Goal: Transaction & Acquisition: Book appointment/travel/reservation

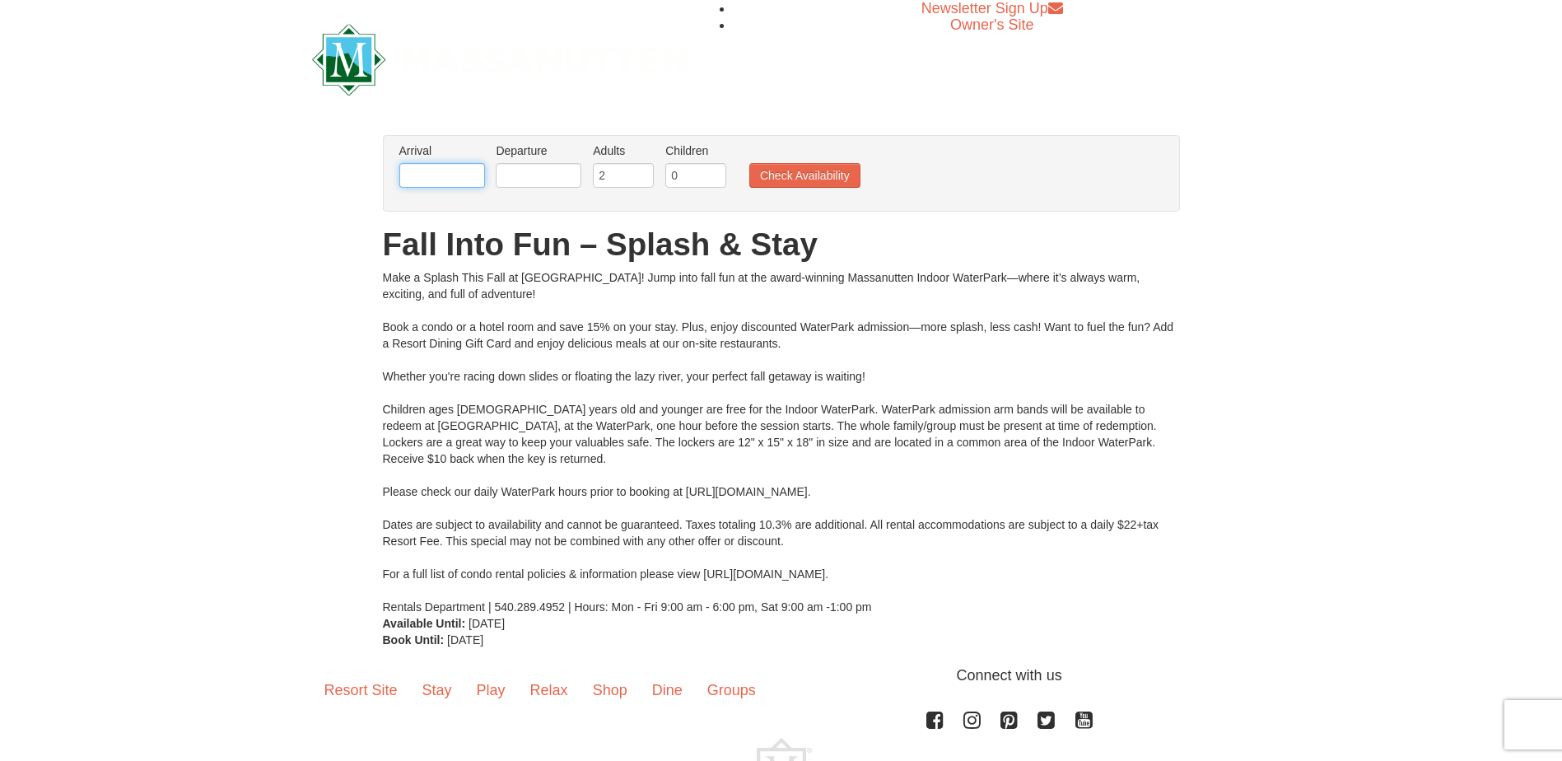
click at [479, 179] on input "text" at bounding box center [442, 175] width 86 height 25
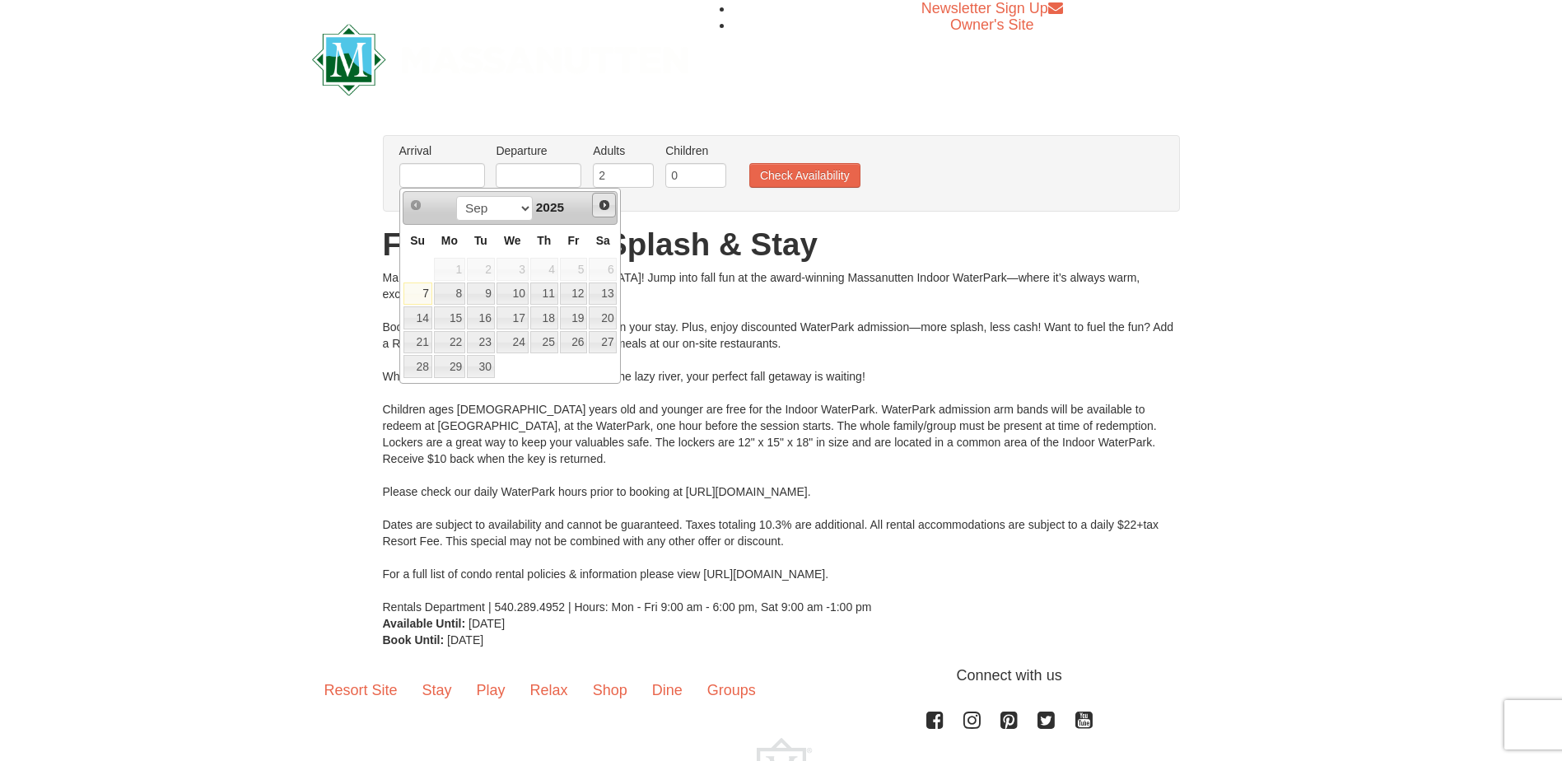
click at [603, 198] on span "Next" at bounding box center [604, 204] width 13 height 13
click at [603, 201] on span "Next" at bounding box center [604, 204] width 13 height 13
click at [604, 370] on link "29" at bounding box center [603, 366] width 28 height 23
type input "[DATE]"
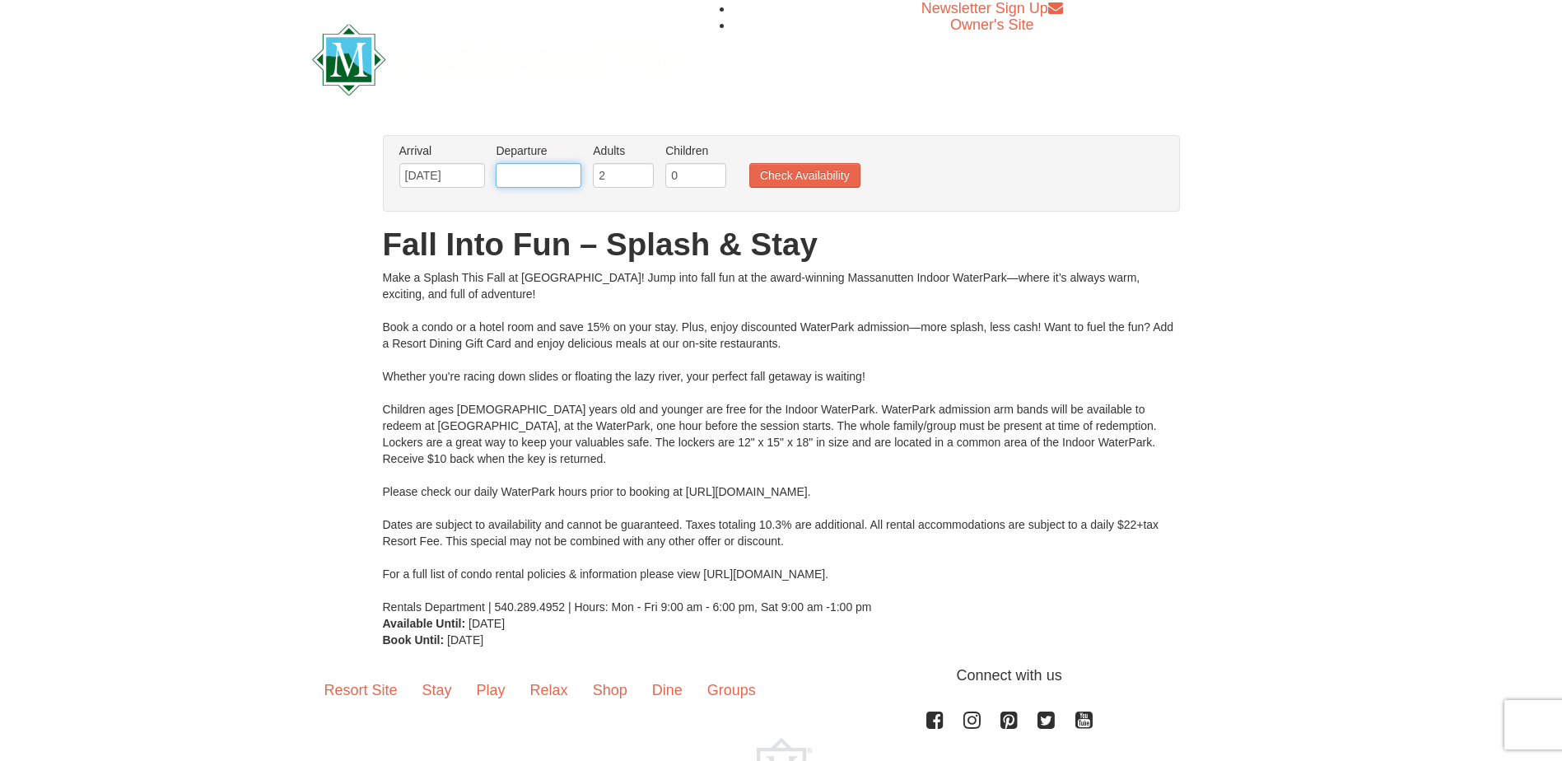
click at [552, 177] on input "text" at bounding box center [539, 175] width 86 height 25
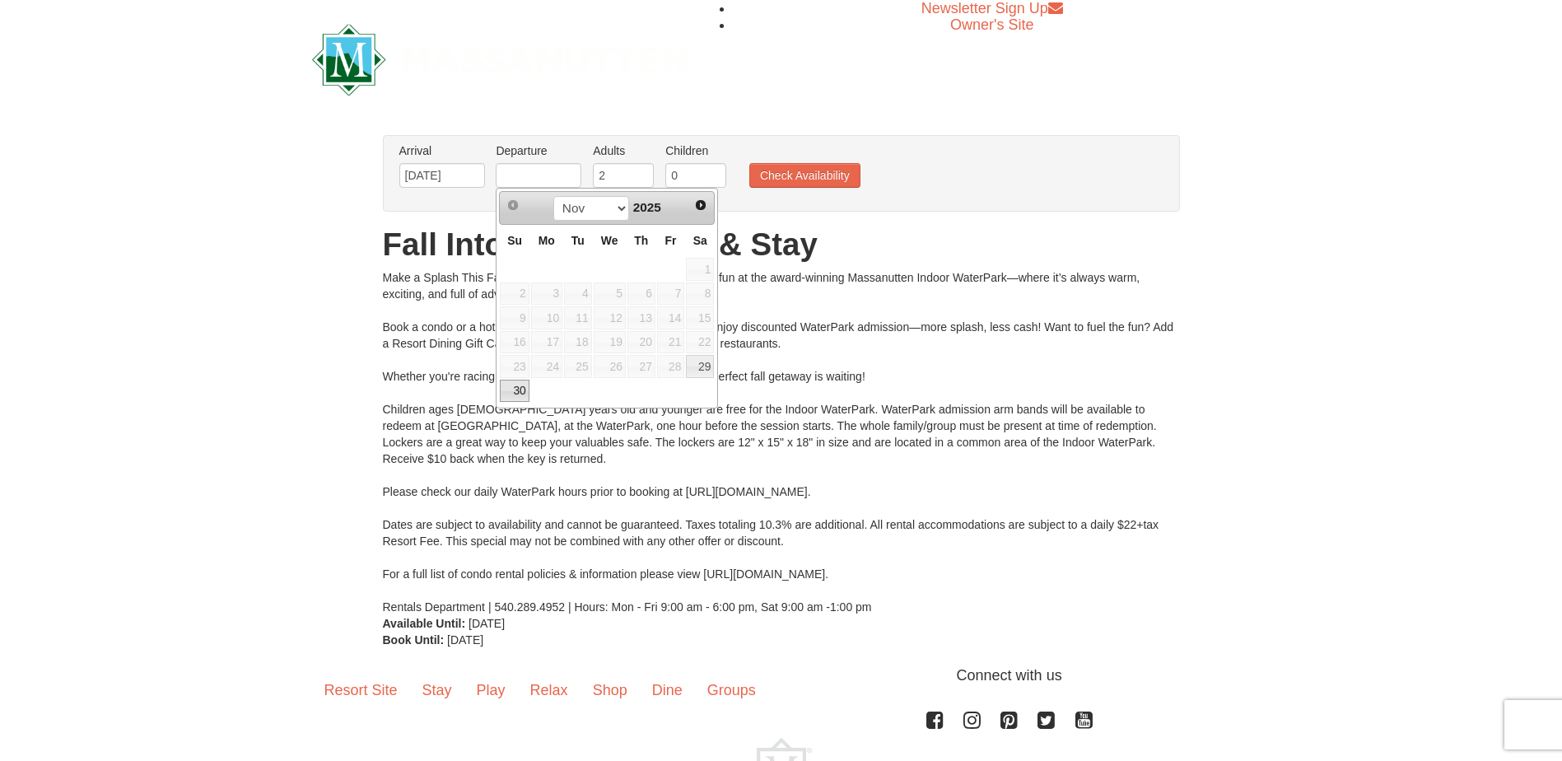
click at [519, 393] on link "30" at bounding box center [514, 391] width 29 height 23
type input "[DATE]"
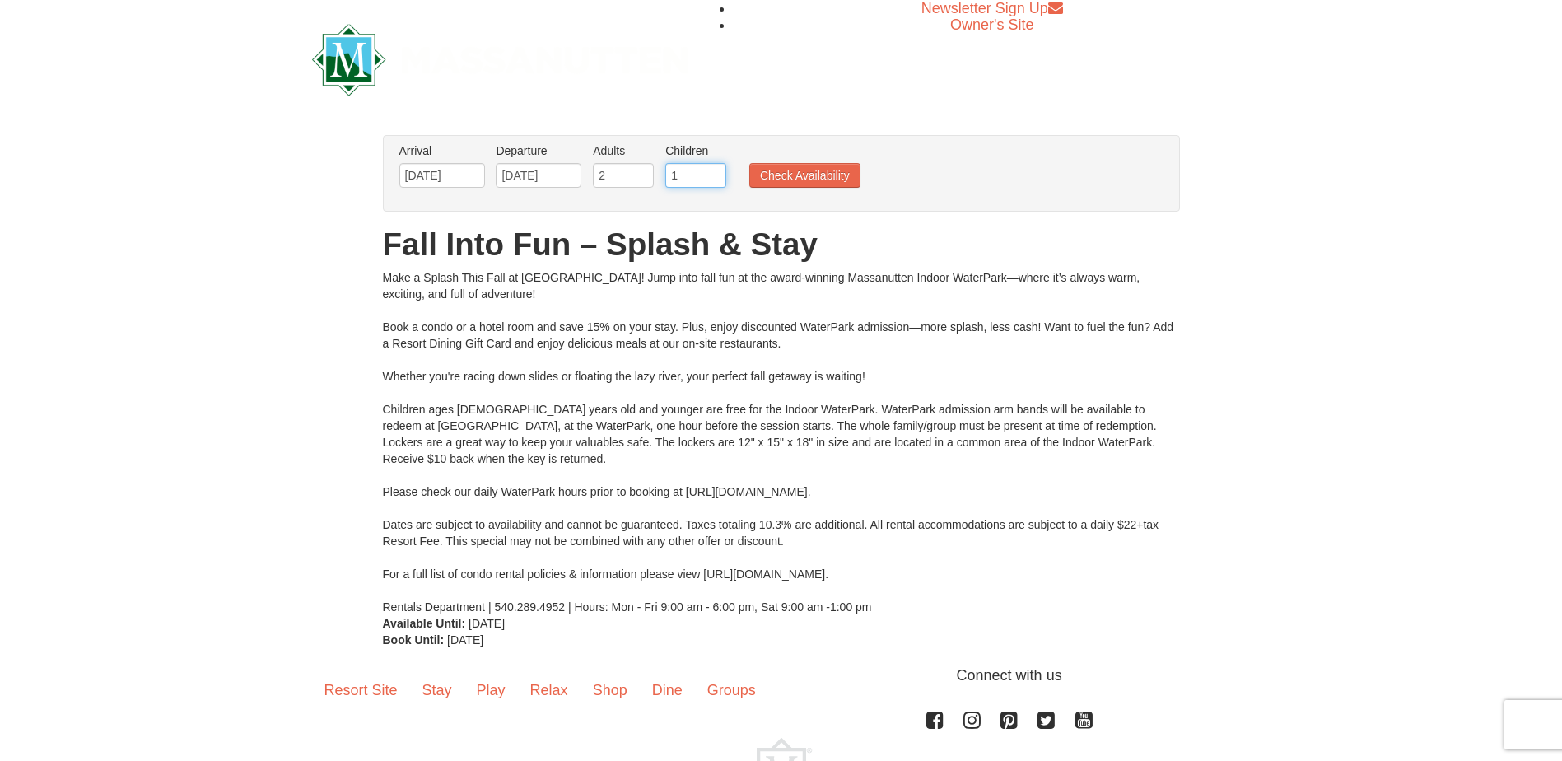
click at [711, 171] on input "1" at bounding box center [695, 175] width 61 height 25
type input "2"
click at [711, 171] on input "2" at bounding box center [695, 175] width 61 height 25
click at [793, 185] on button "Check Availability" at bounding box center [804, 175] width 111 height 25
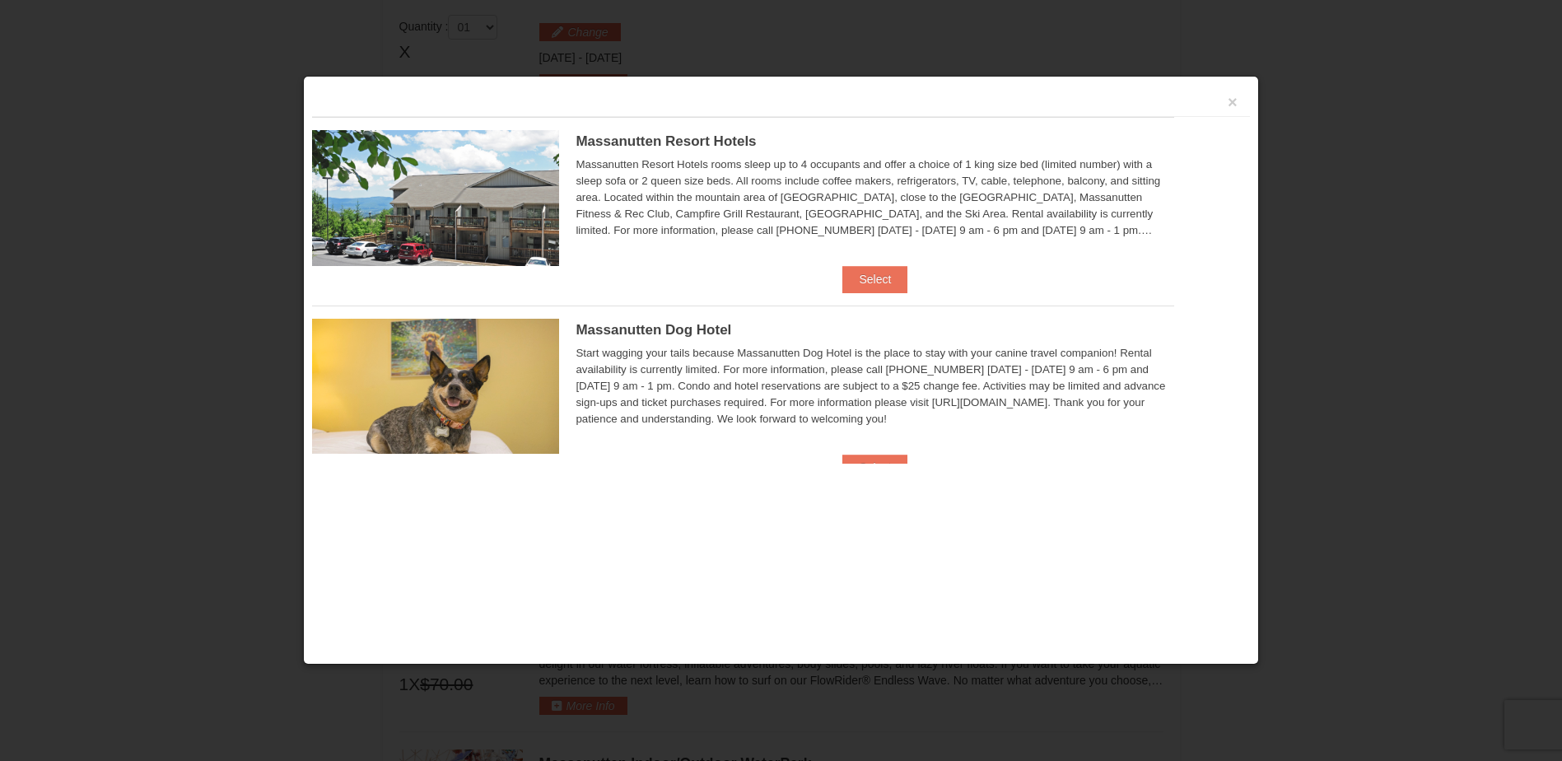
scroll to position [701, 0]
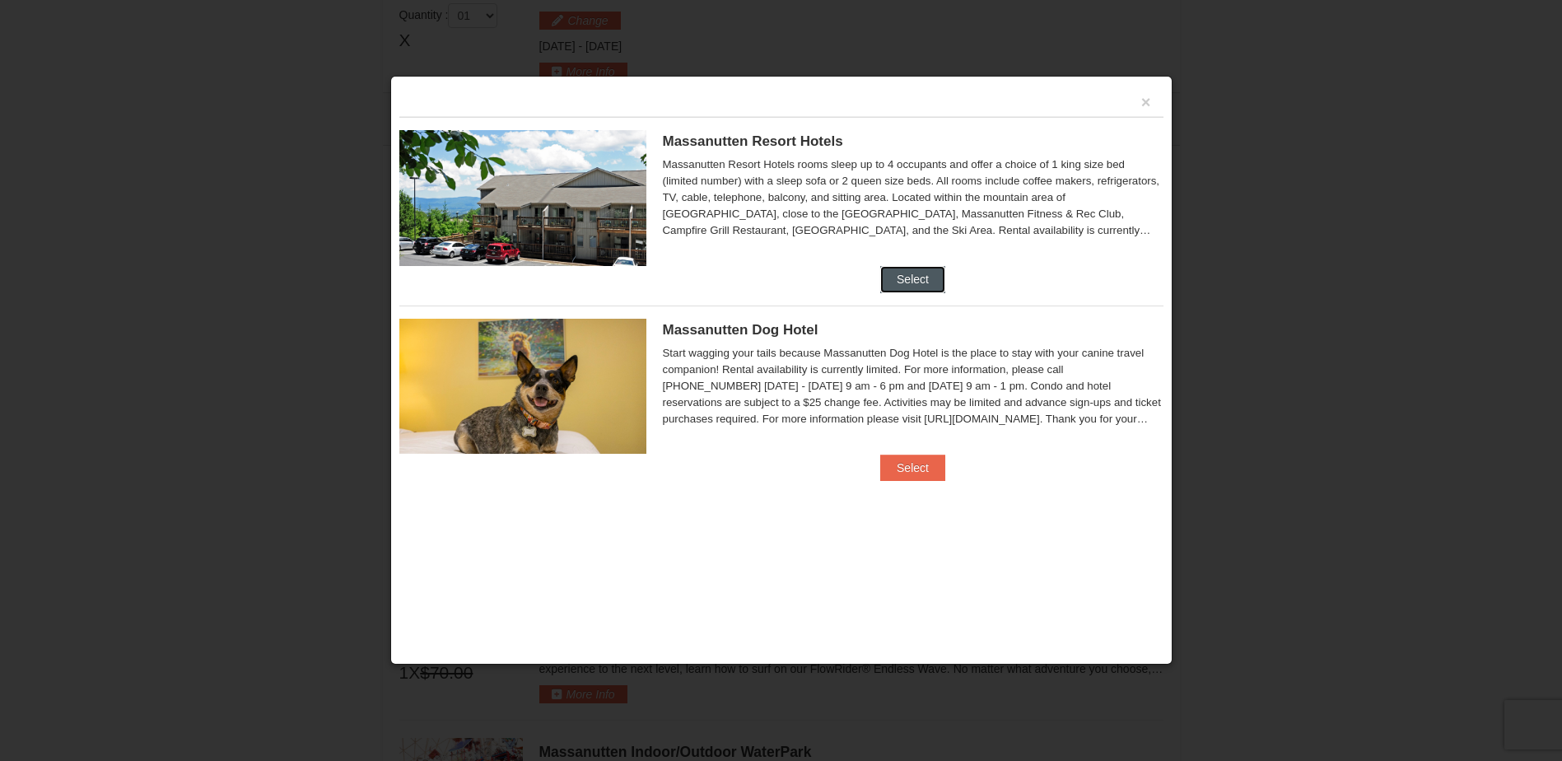
click at [900, 279] on button "Select" at bounding box center [912, 279] width 65 height 26
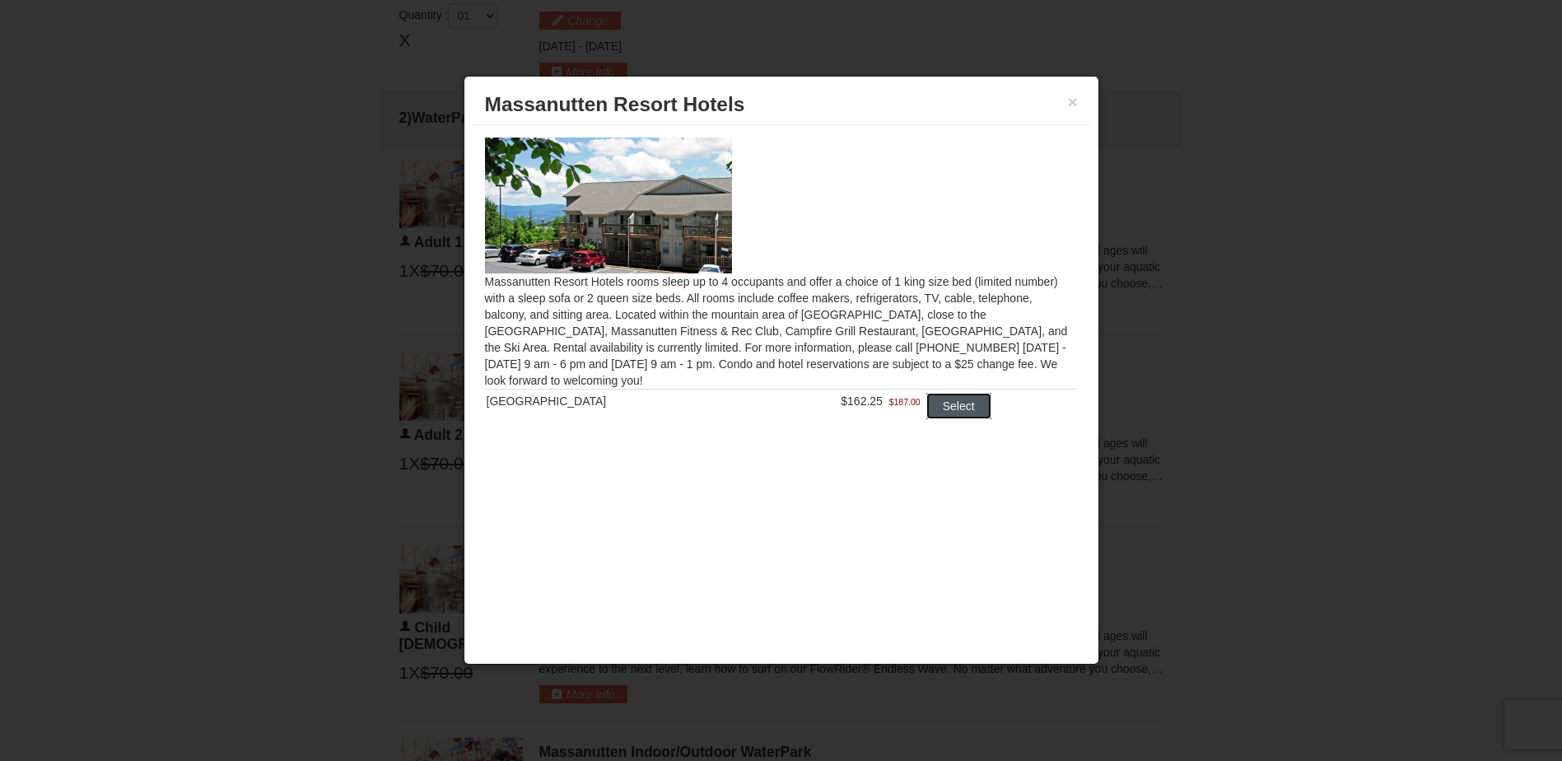
click at [953, 411] on button "Select" at bounding box center [958, 406] width 65 height 26
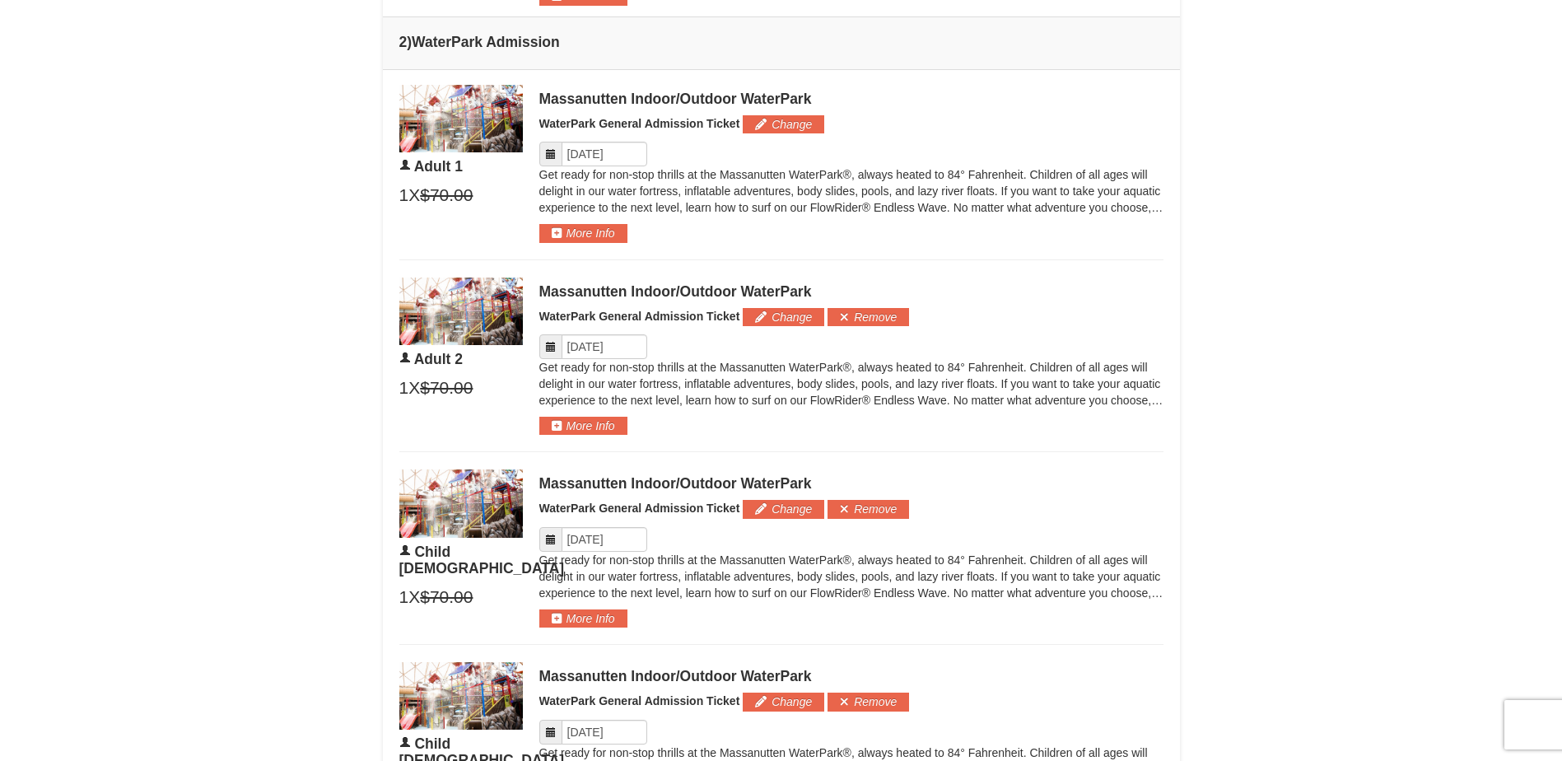
scroll to position [866, 0]
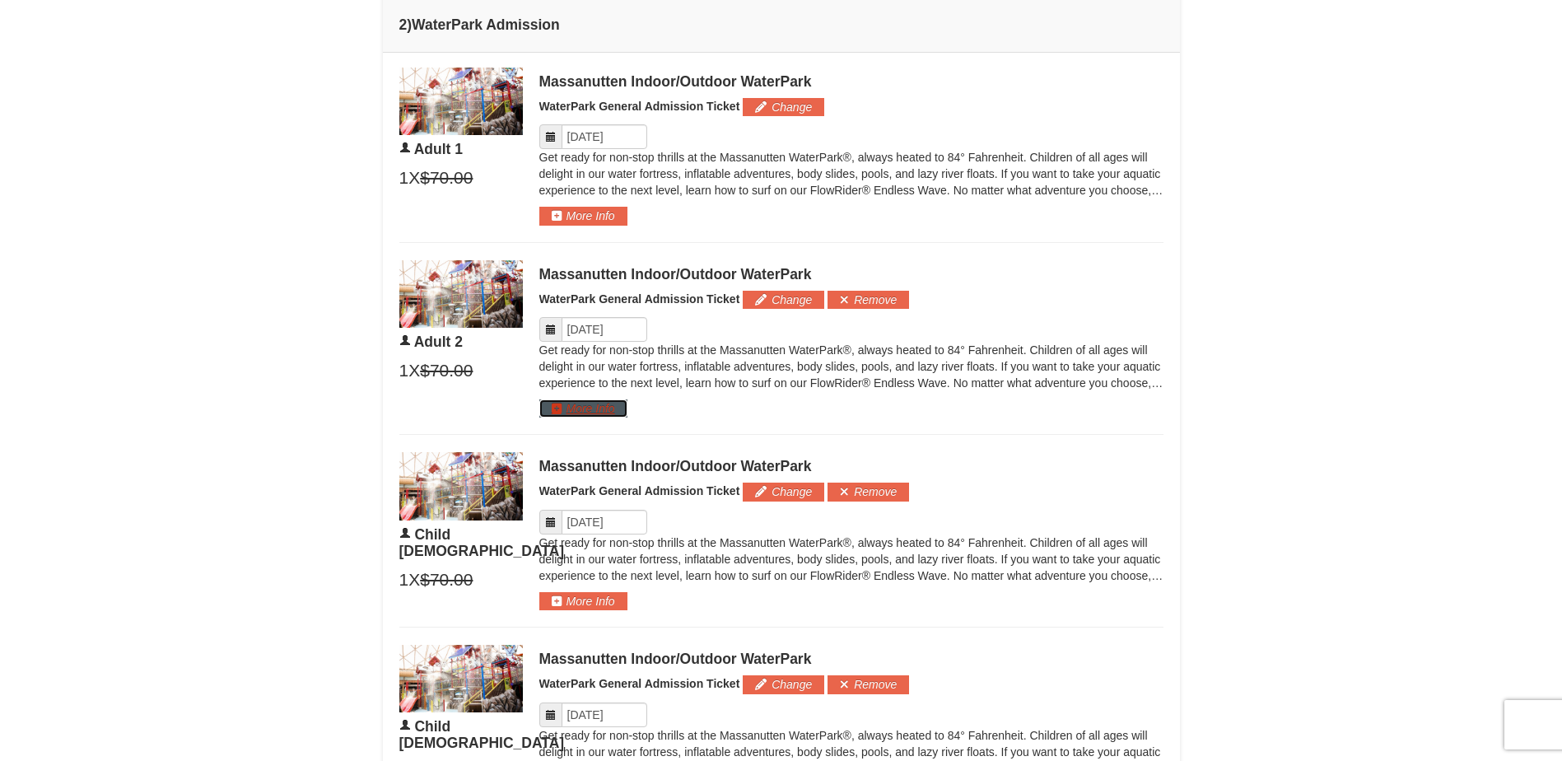
click at [599, 400] on button "More Info" at bounding box center [583, 408] width 88 height 18
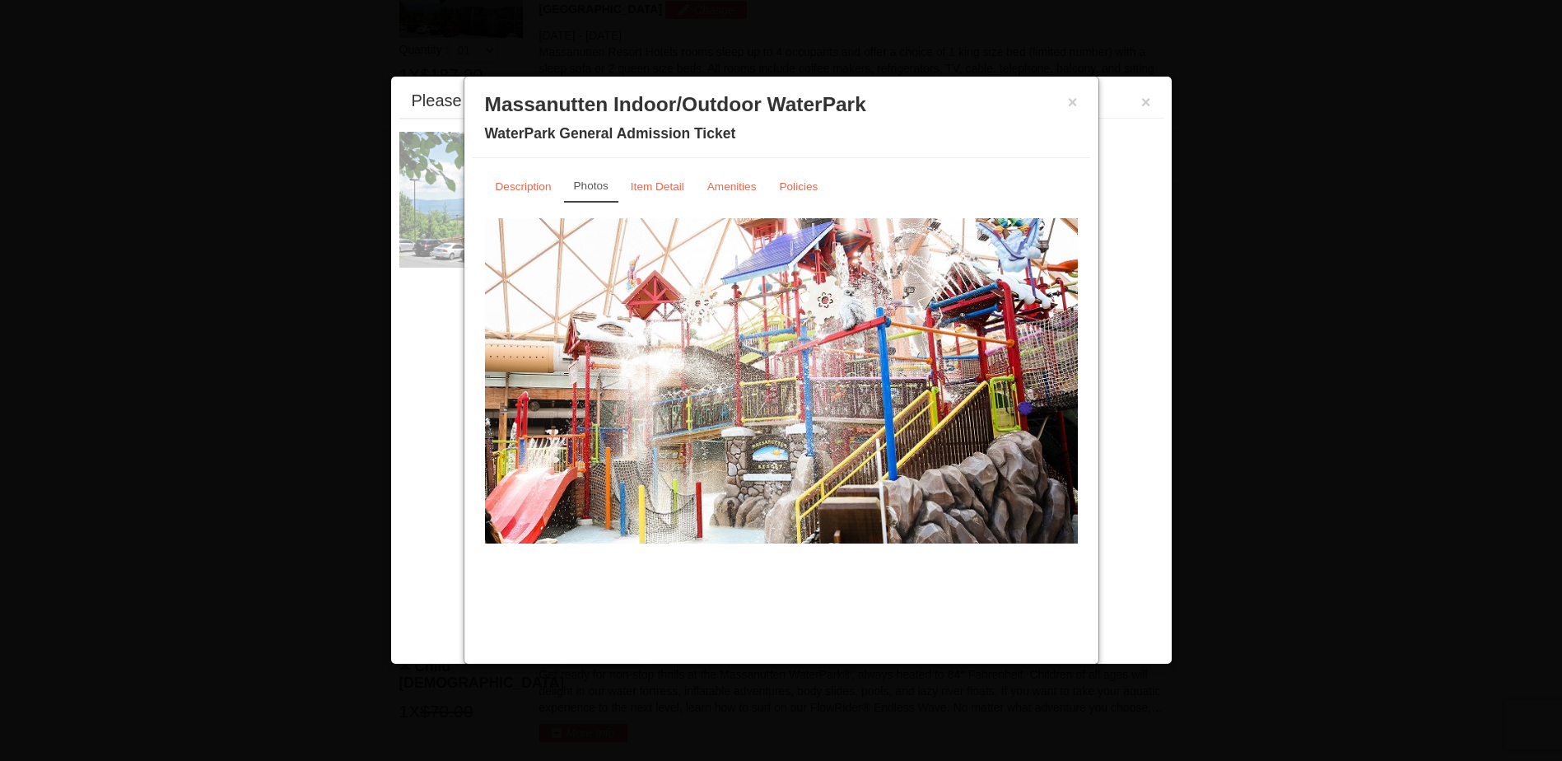
scroll to position [705, 0]
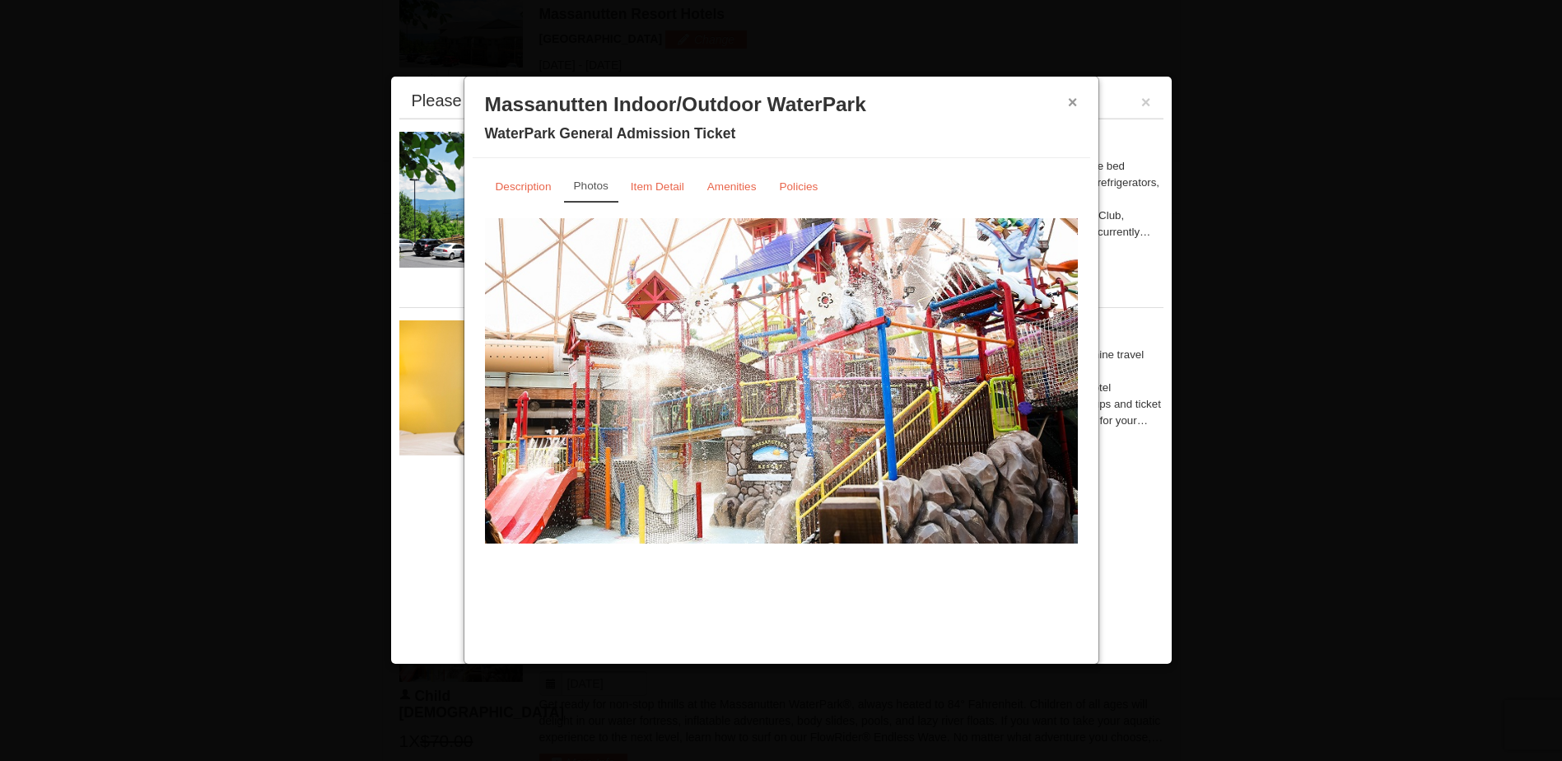
click at [1074, 99] on button "×" at bounding box center [1073, 102] width 10 height 16
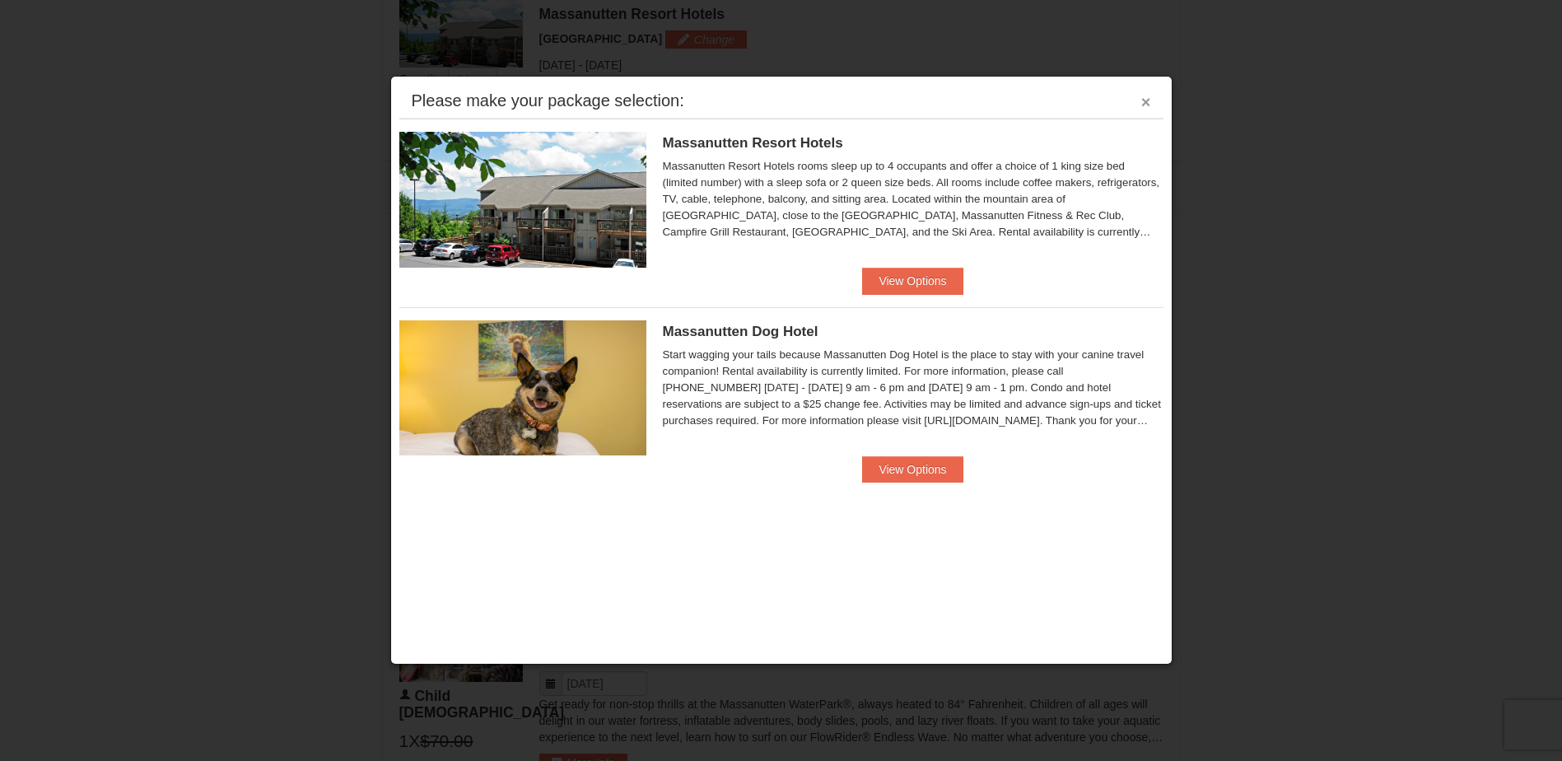
click at [1145, 100] on button "×" at bounding box center [1146, 102] width 10 height 16
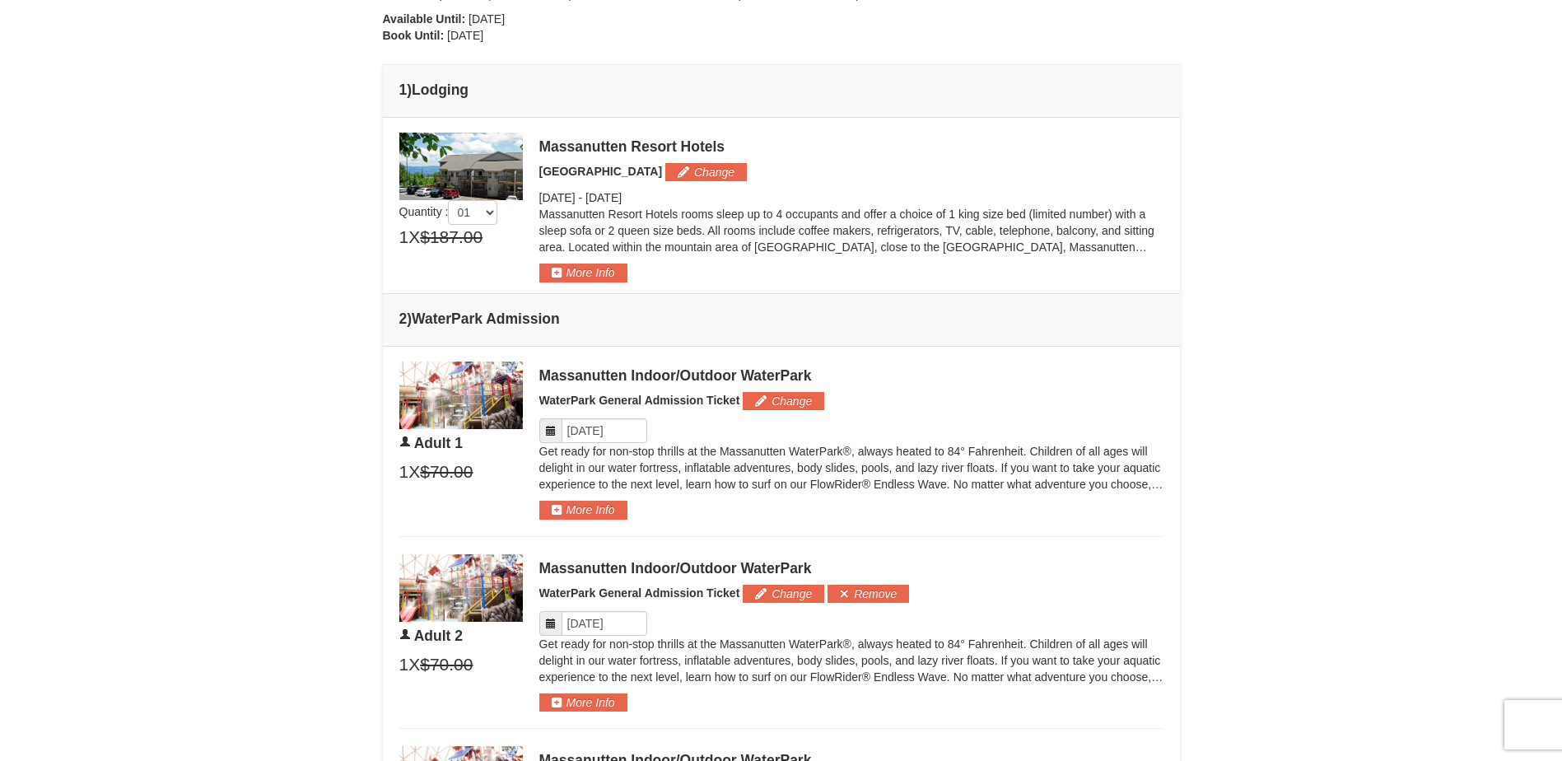
scroll to position [741, 0]
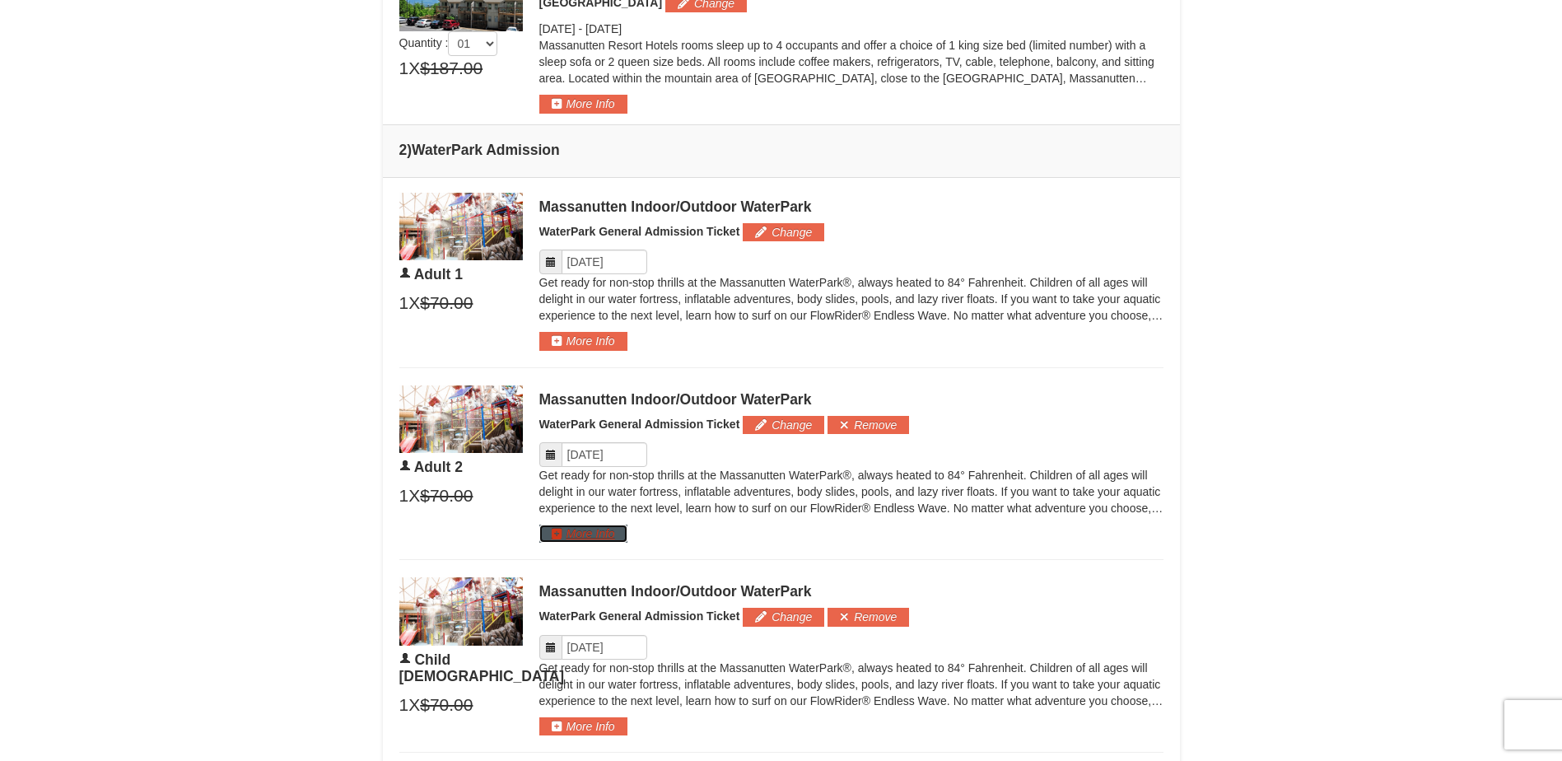
click at [622, 528] on button "More Info" at bounding box center [583, 533] width 88 height 18
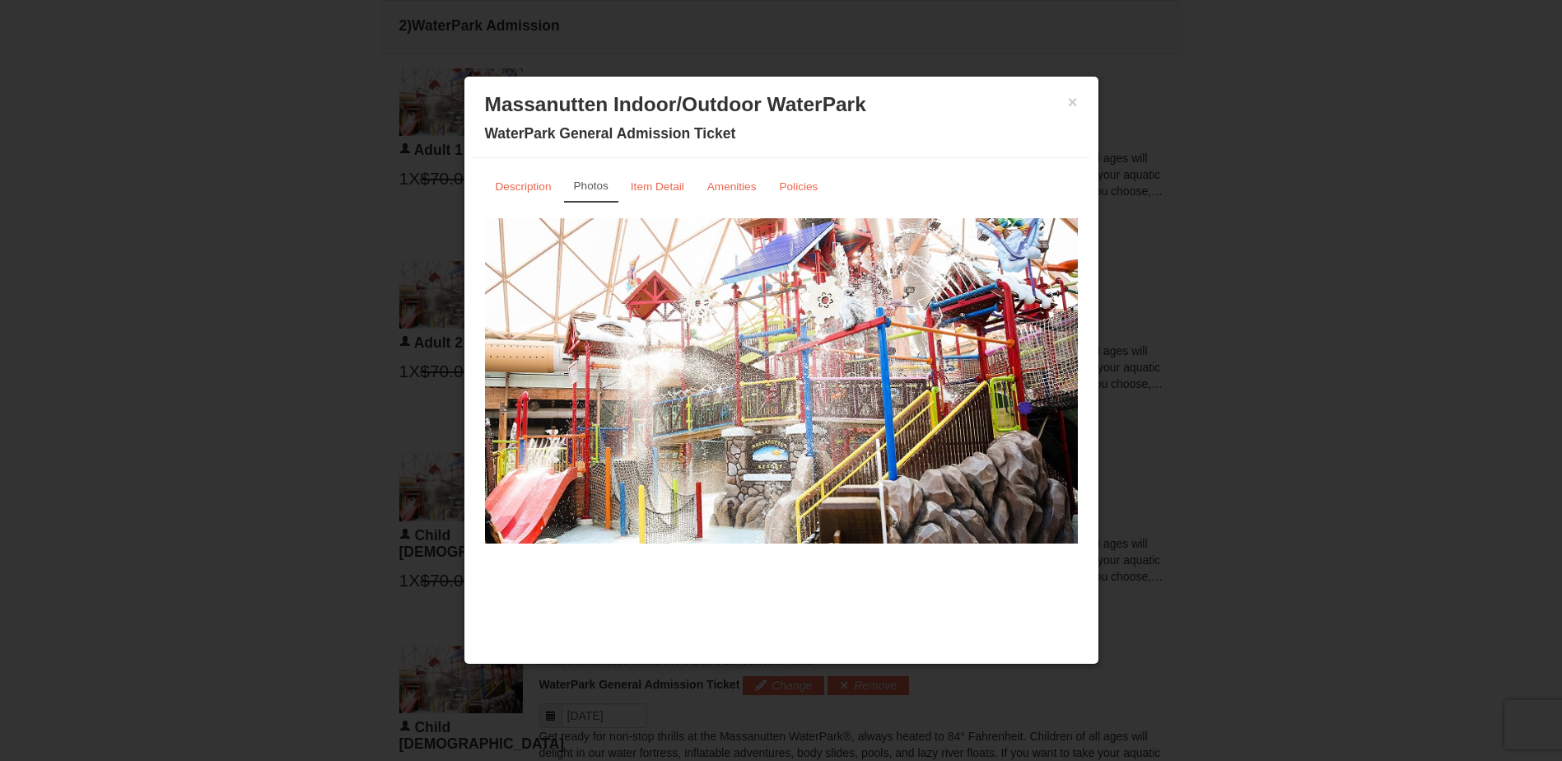
scroll to position [1070, 0]
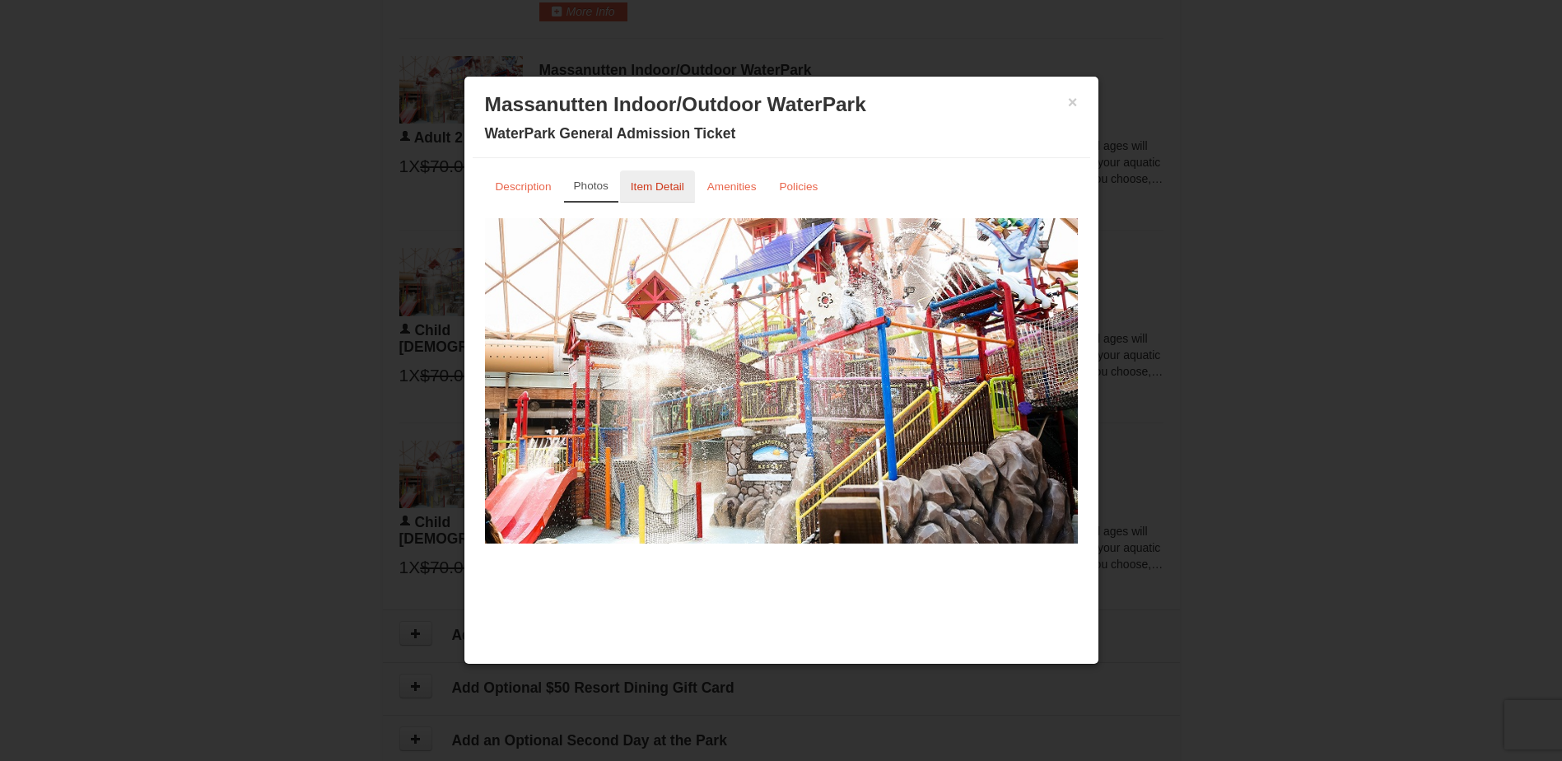
click at [669, 190] on small "Item Detail" at bounding box center [658, 186] width 54 height 12
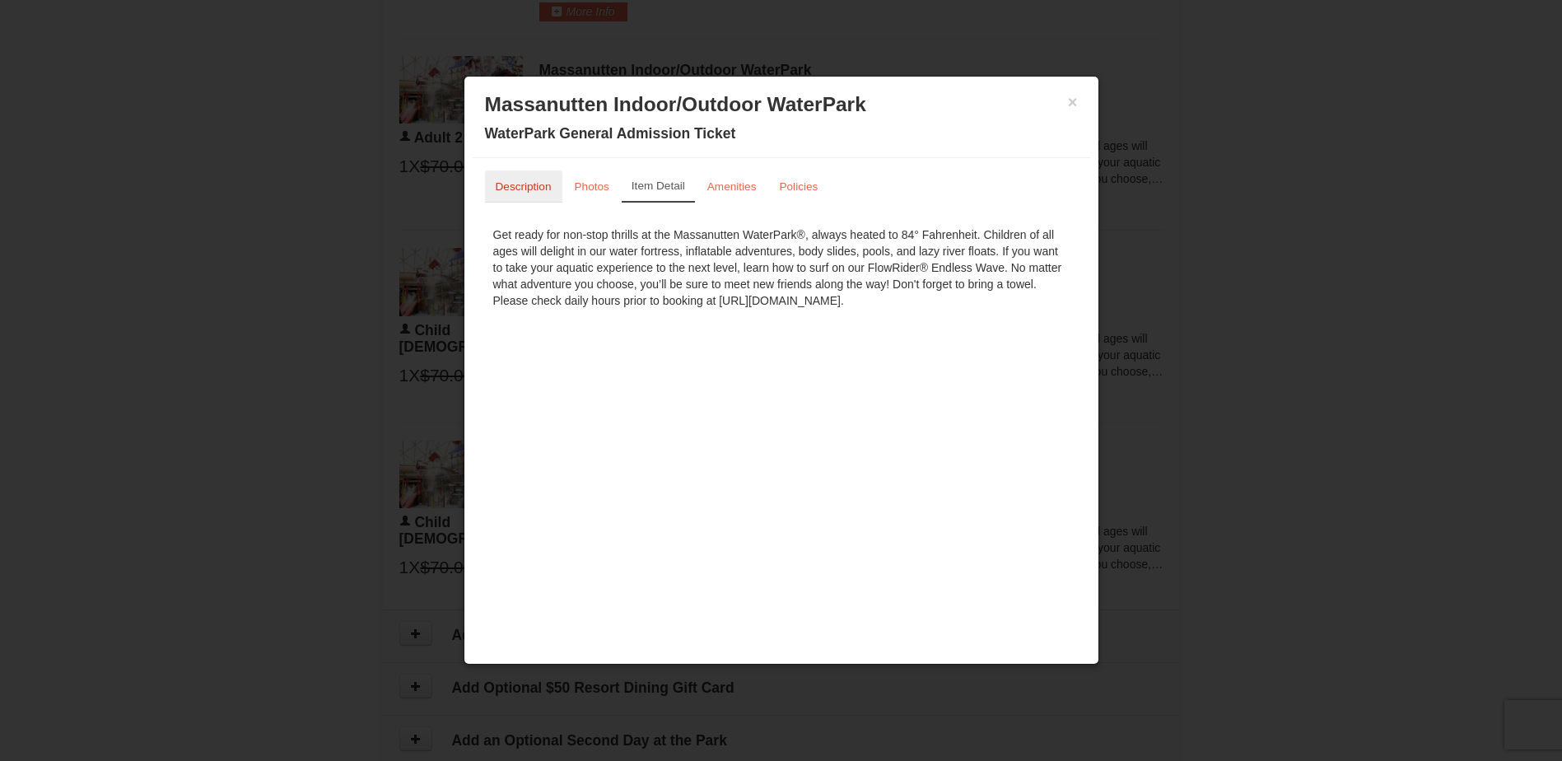
click at [528, 190] on small "Description" at bounding box center [524, 186] width 56 height 12
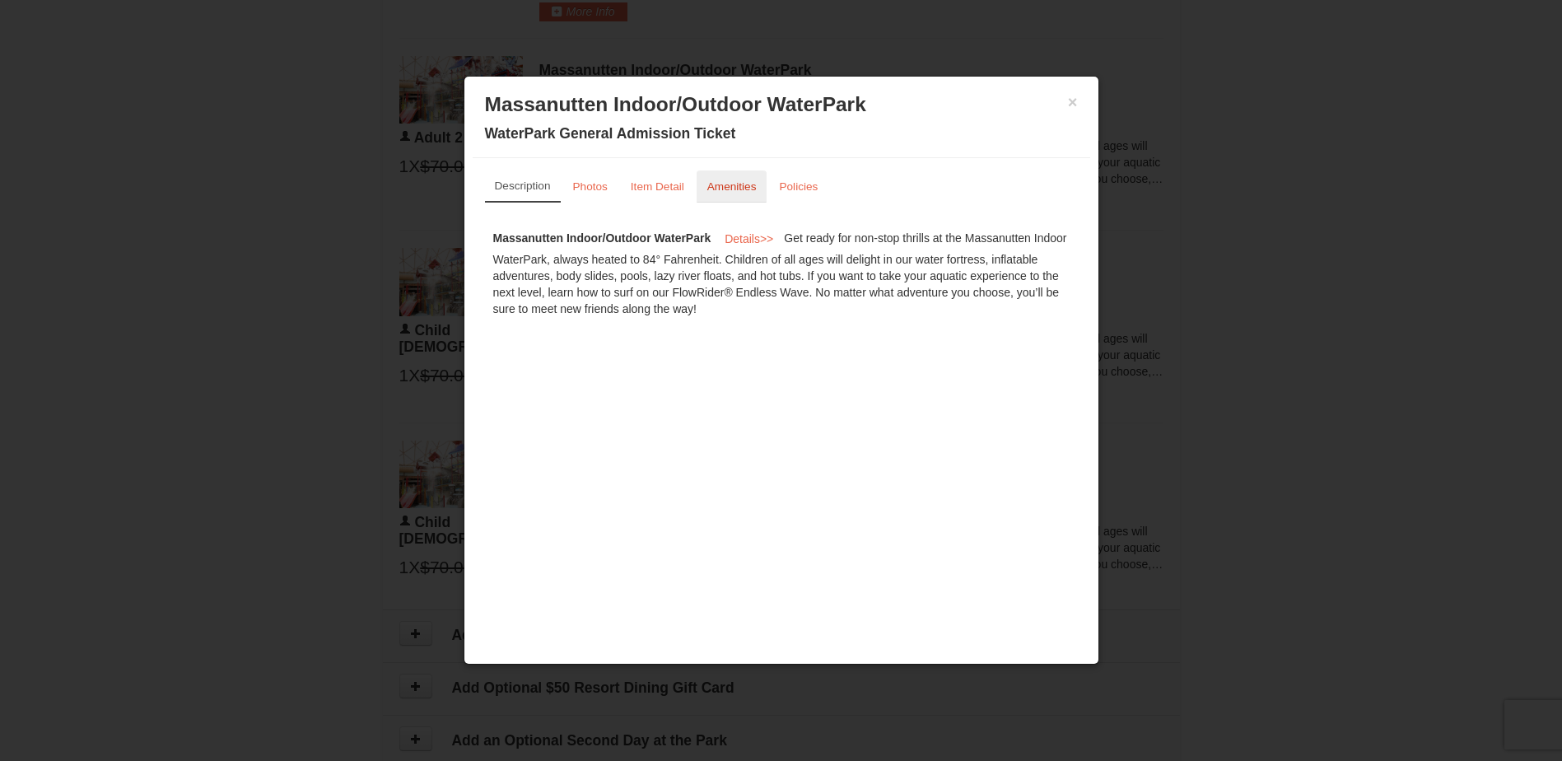
click at [719, 181] on small "Amenities" at bounding box center [731, 186] width 49 height 12
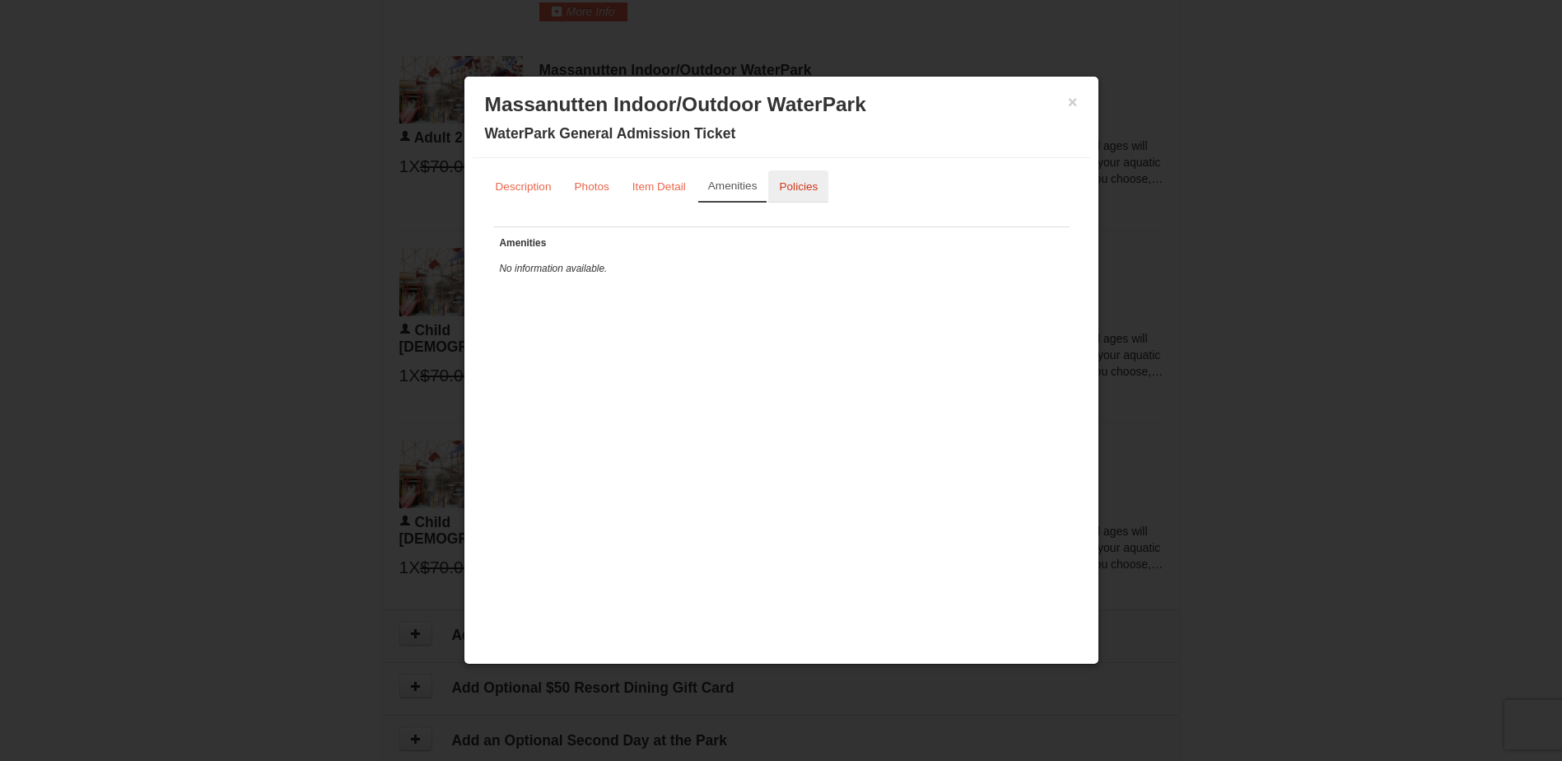
click at [790, 184] on small "Policies" at bounding box center [798, 186] width 39 height 12
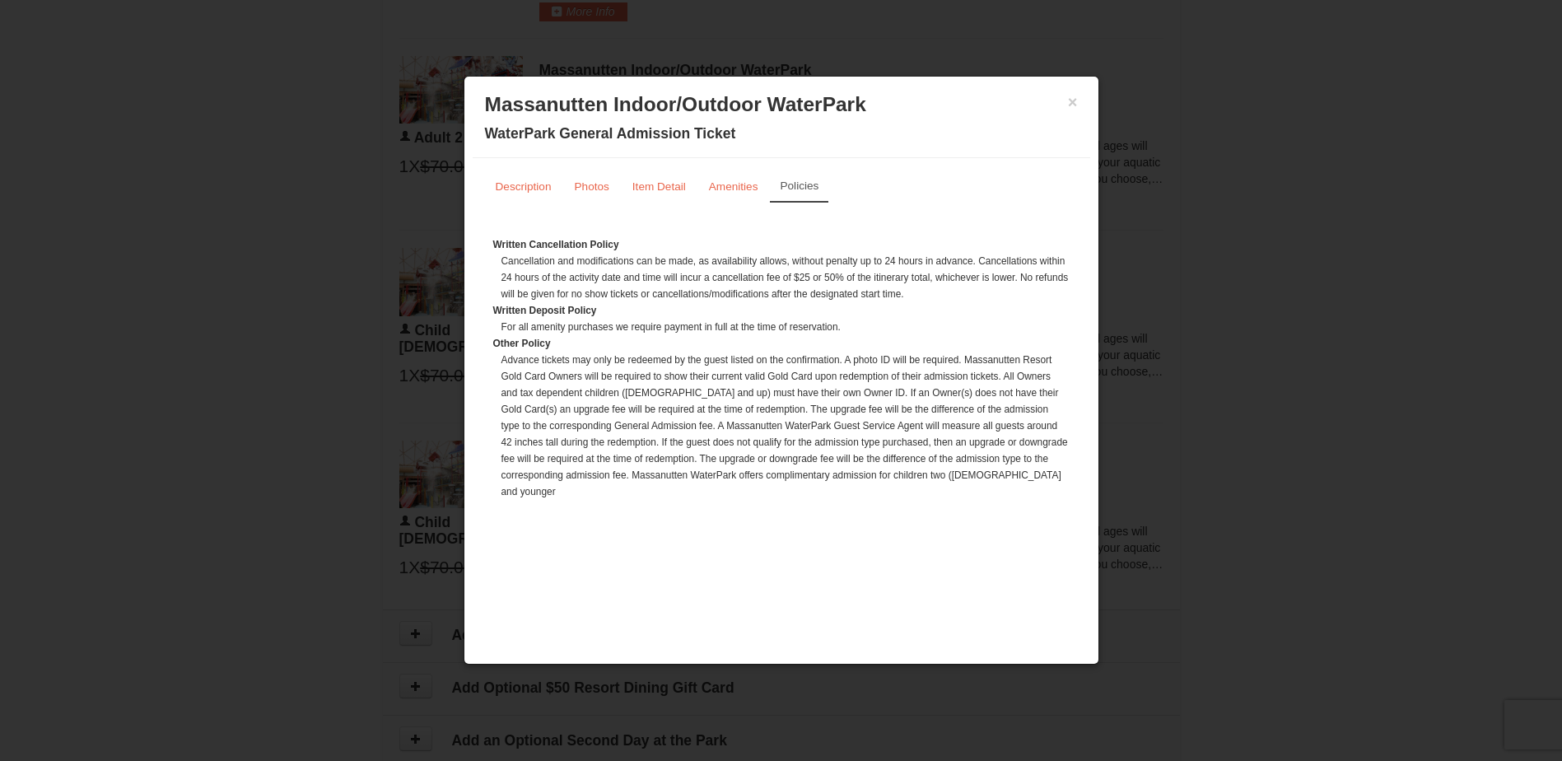
click at [1078, 100] on div "× Massanutten Indoor/Outdoor WaterPark WaterPark General Admission Ticket" at bounding box center [781, 121] width 617 height 73
click at [1073, 98] on button "×" at bounding box center [1073, 102] width 10 height 16
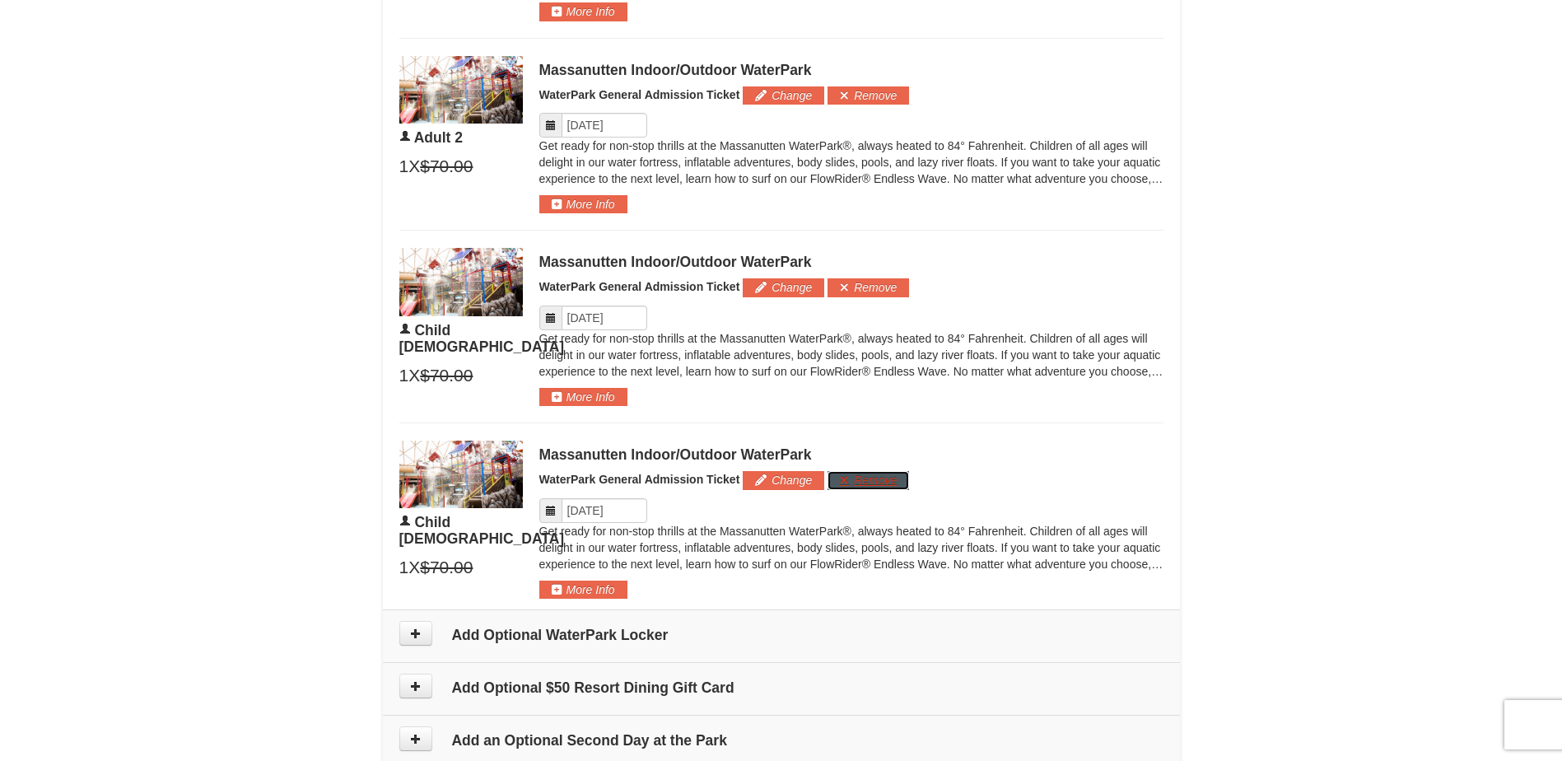
click at [878, 484] on button "Remove" at bounding box center [868, 480] width 82 height 18
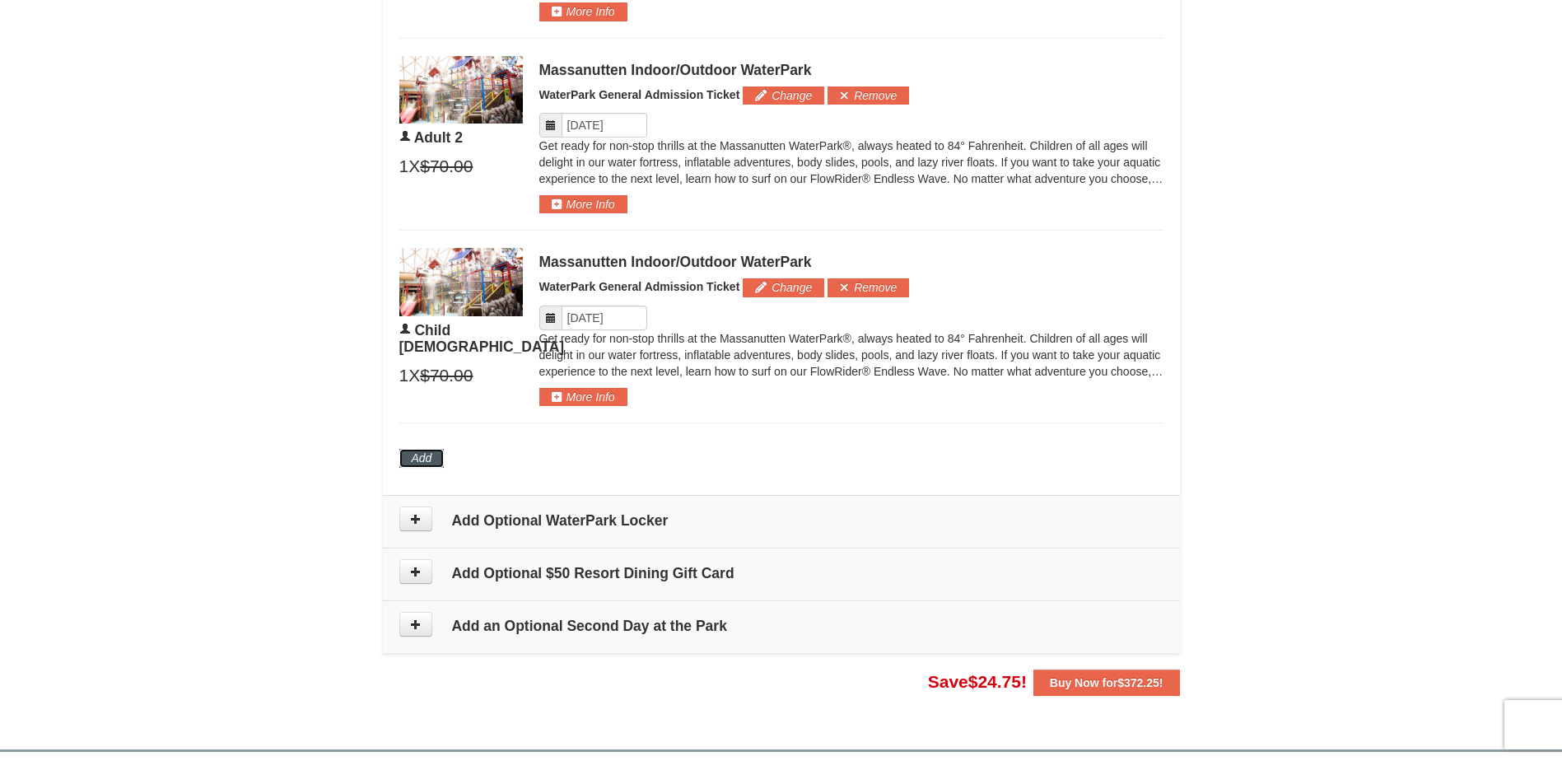
click at [421, 453] on button "Add" at bounding box center [421, 458] width 45 height 18
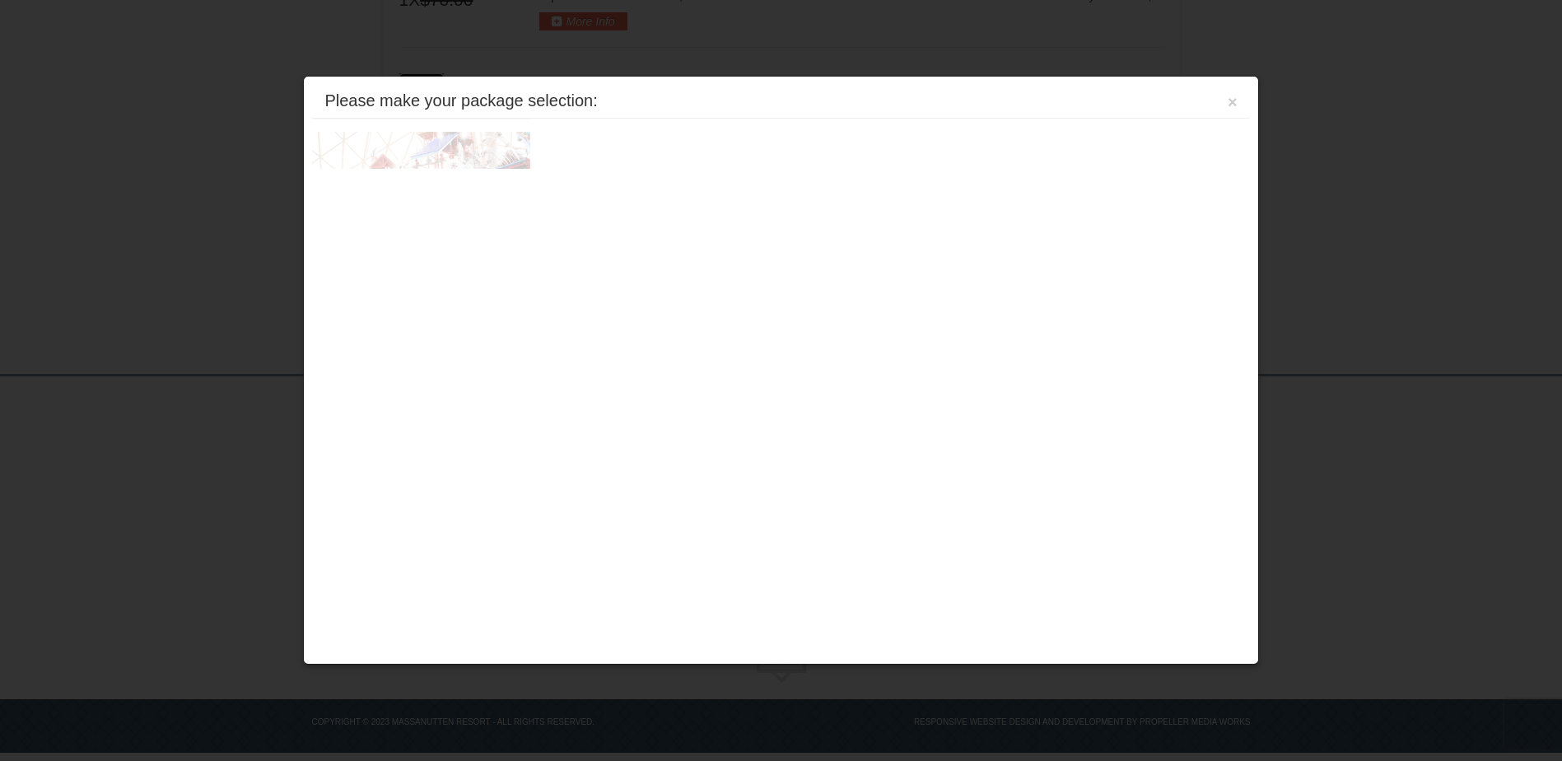
scroll to position [1454, 0]
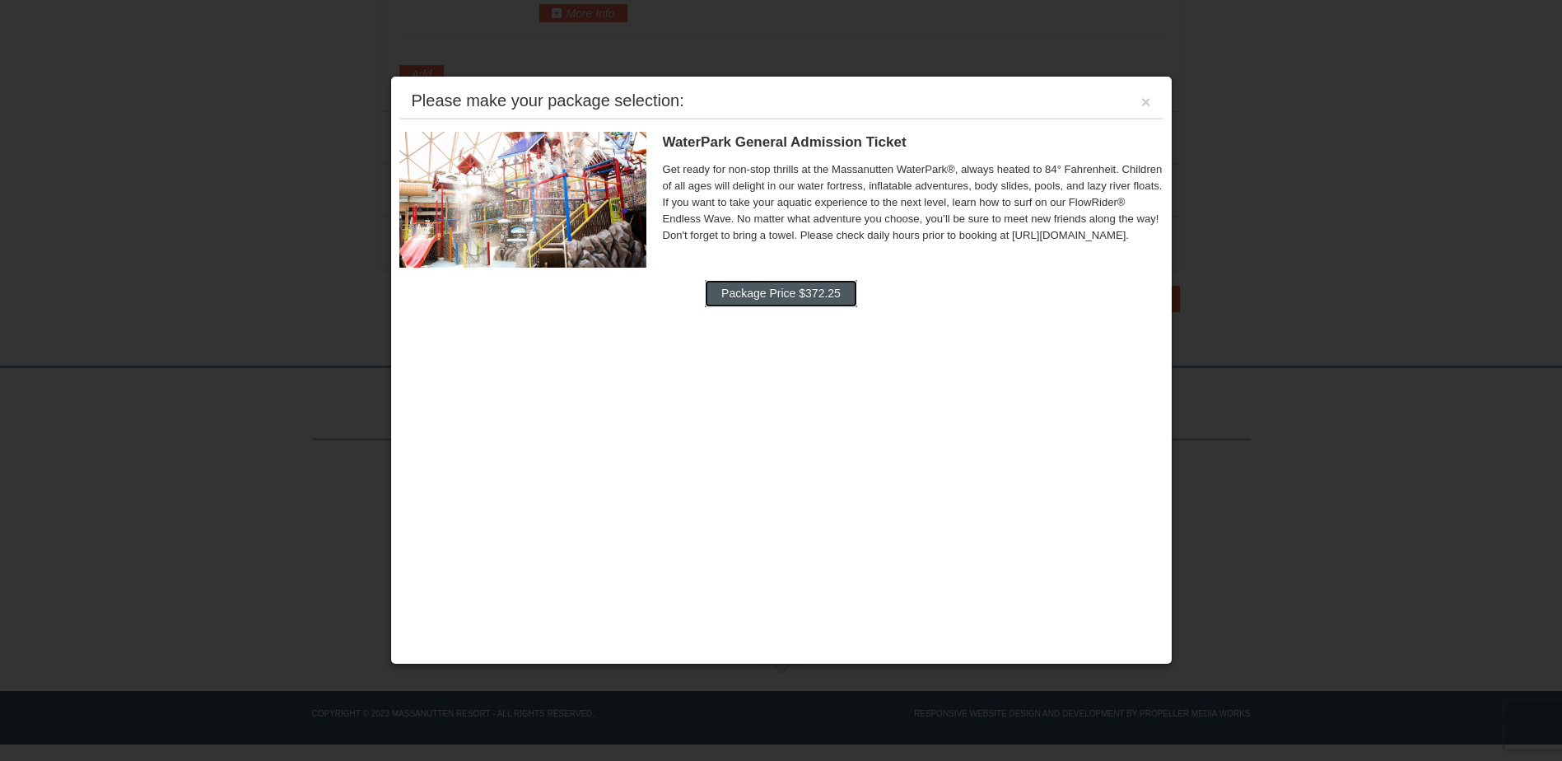
click at [729, 295] on button "Package Price $372.25" at bounding box center [781, 293] width 152 height 26
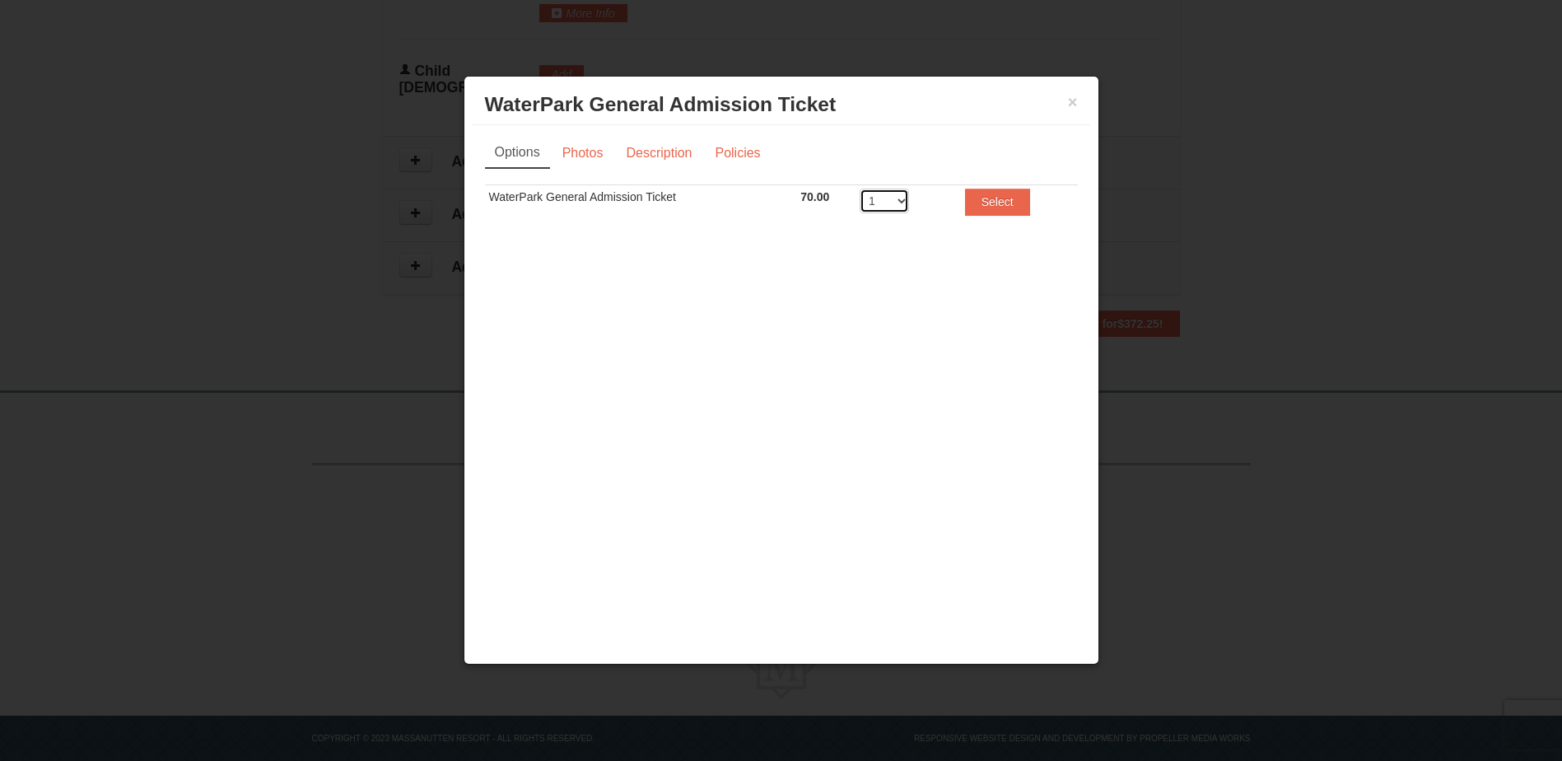
click at [906, 200] on select "1 2 3 4 5 6 7 8" at bounding box center [883, 201] width 49 height 25
click at [988, 300] on div "× WaterPark General Admission Ticket Massanutten Indoor/Outdoor WaterPark Optio…" at bounding box center [782, 370] width 636 height 589
click at [556, 157] on link "Photos" at bounding box center [583, 152] width 63 height 31
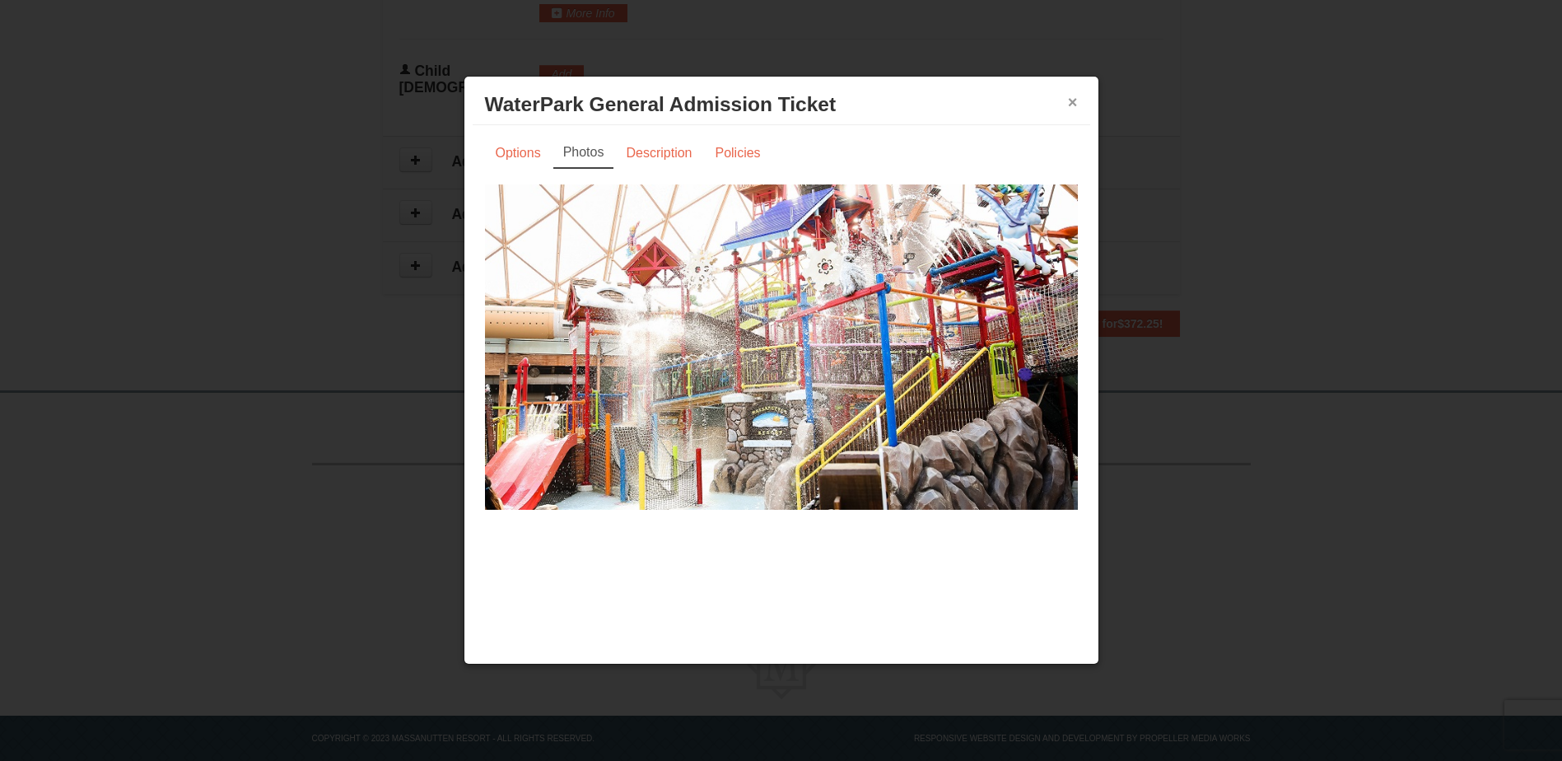
click at [1068, 99] on button "×" at bounding box center [1073, 102] width 10 height 16
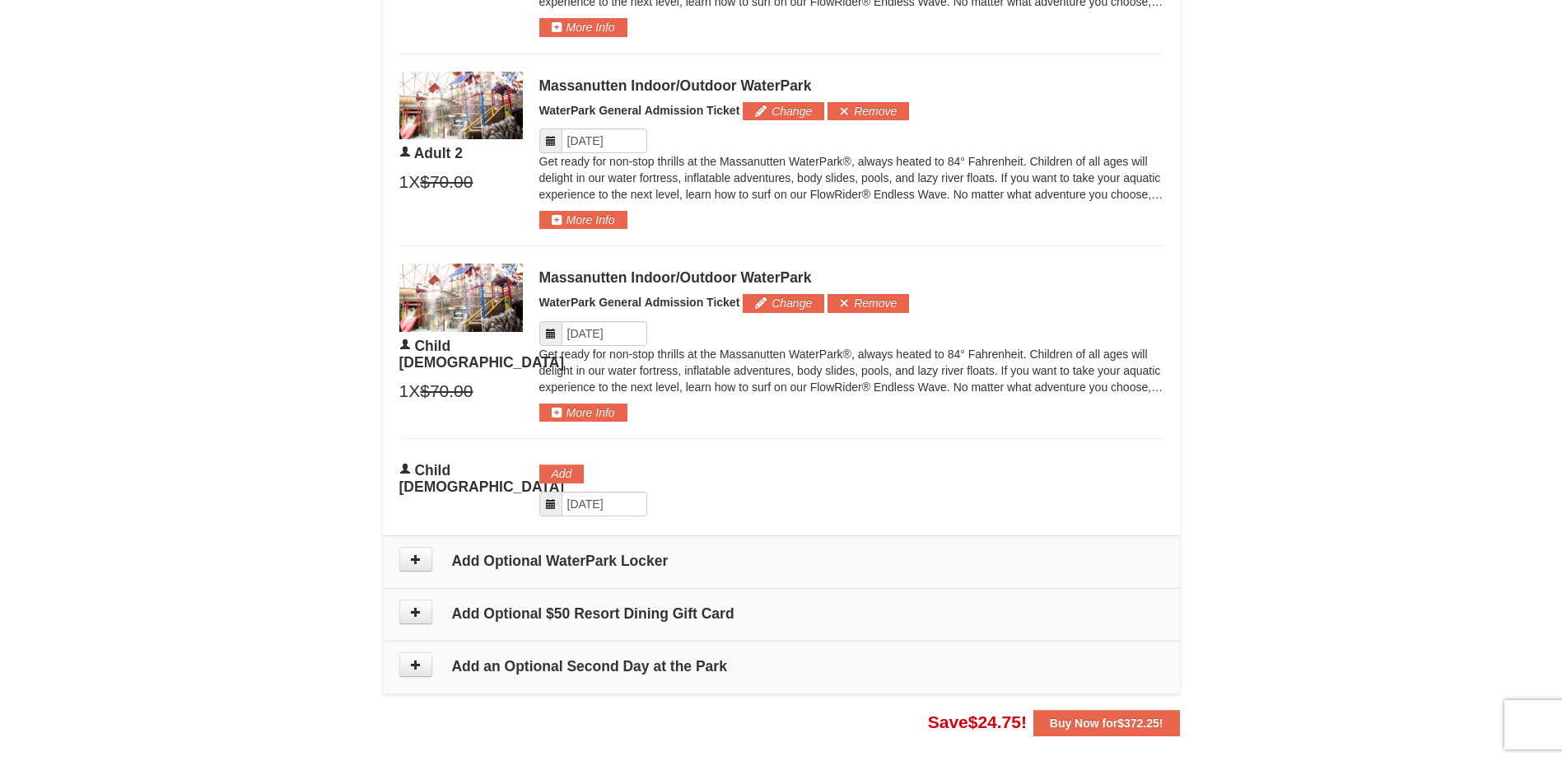
scroll to position [960, 0]
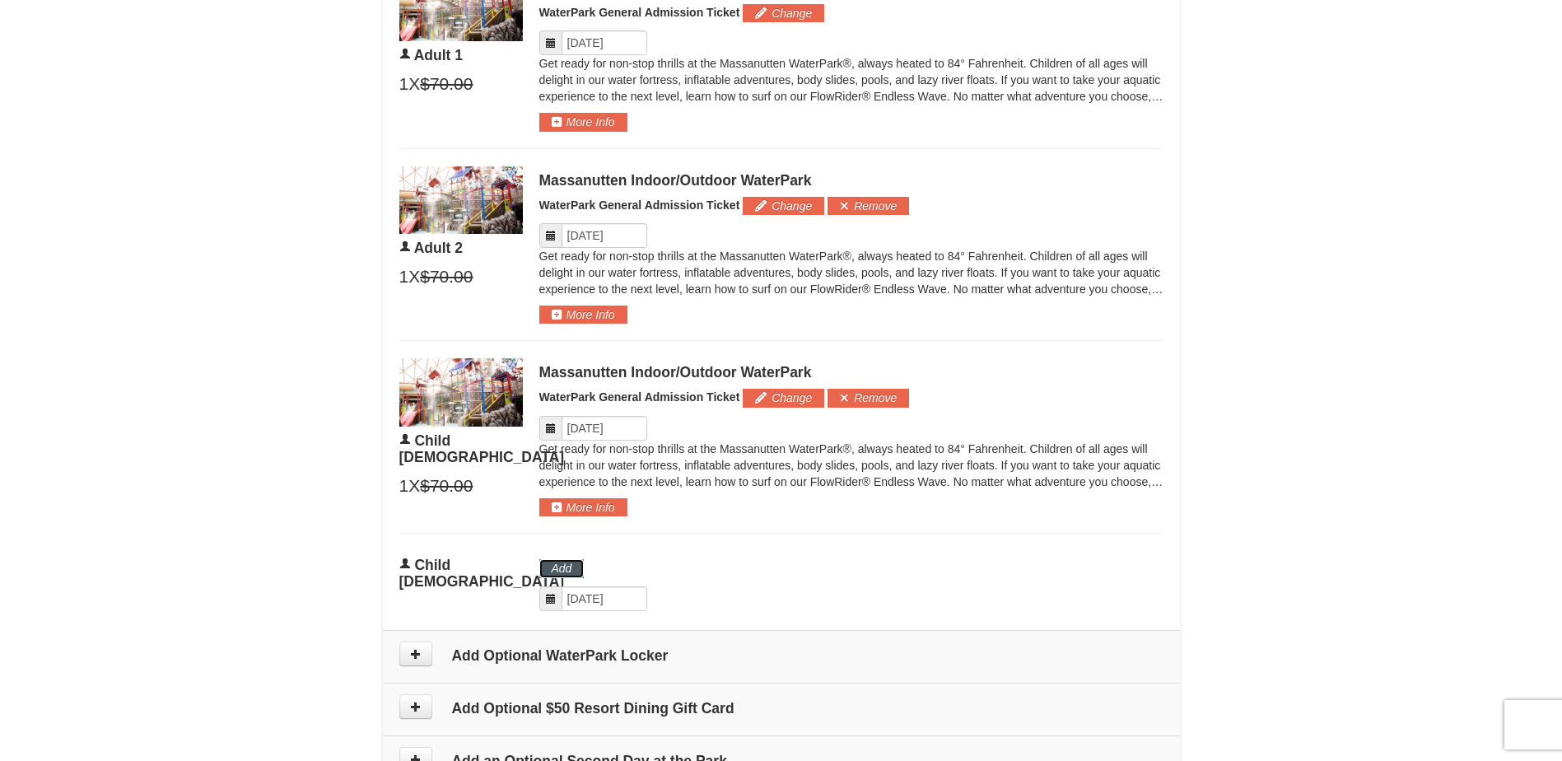
click at [564, 575] on button "Add" at bounding box center [561, 568] width 45 height 18
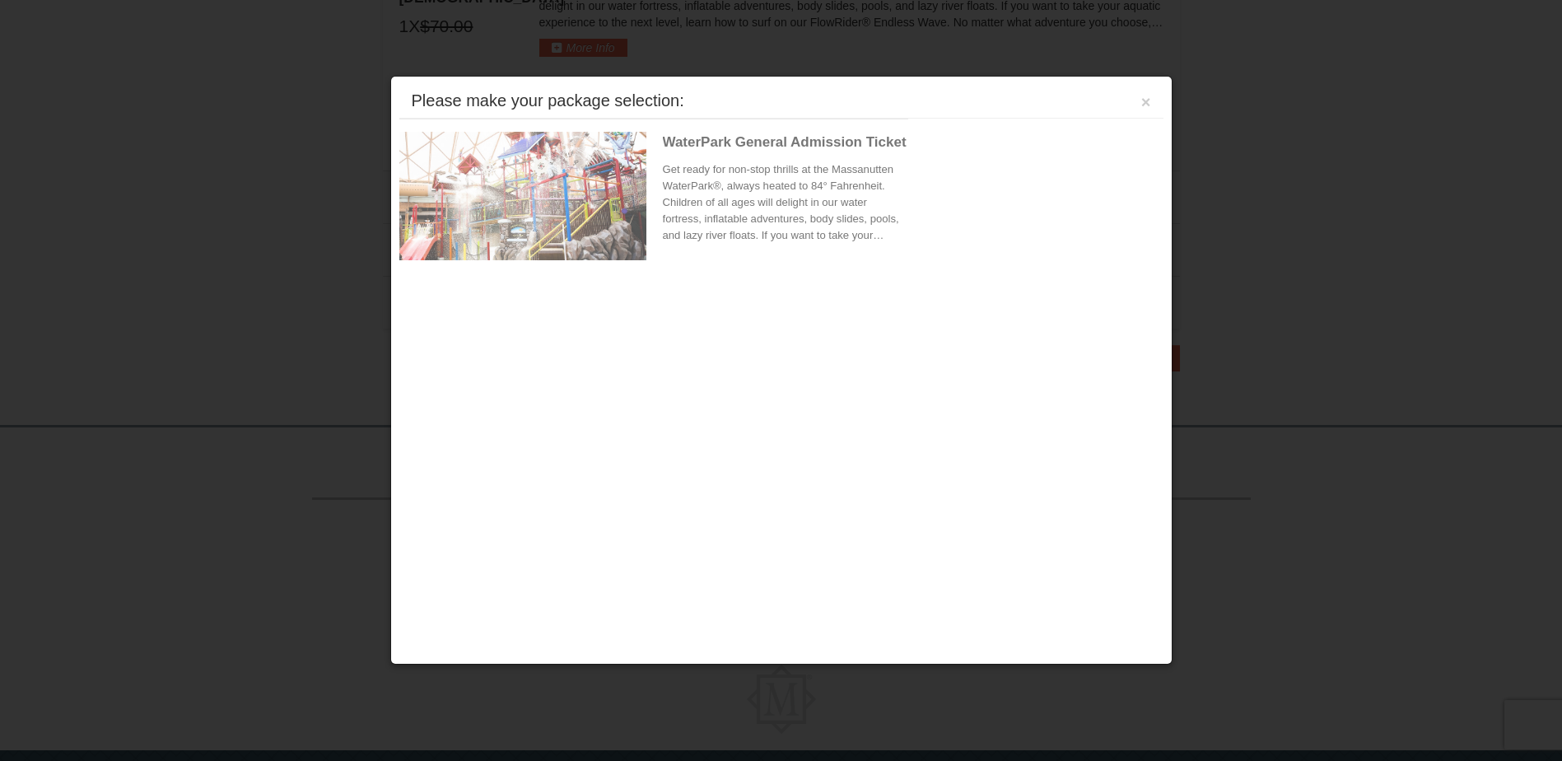
scroll to position [1479, 0]
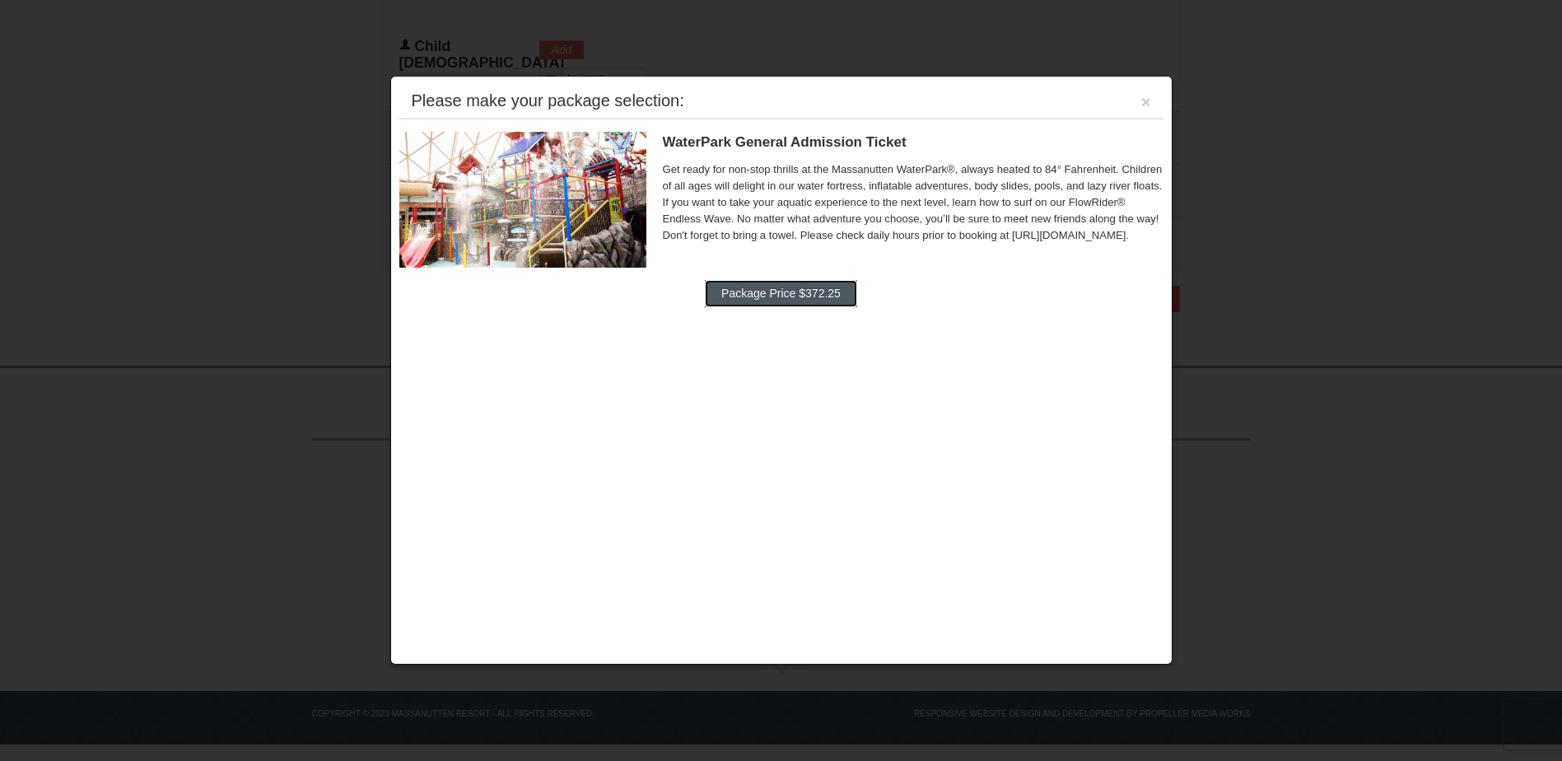
click at [775, 304] on button "Package Price $372.25" at bounding box center [781, 293] width 152 height 26
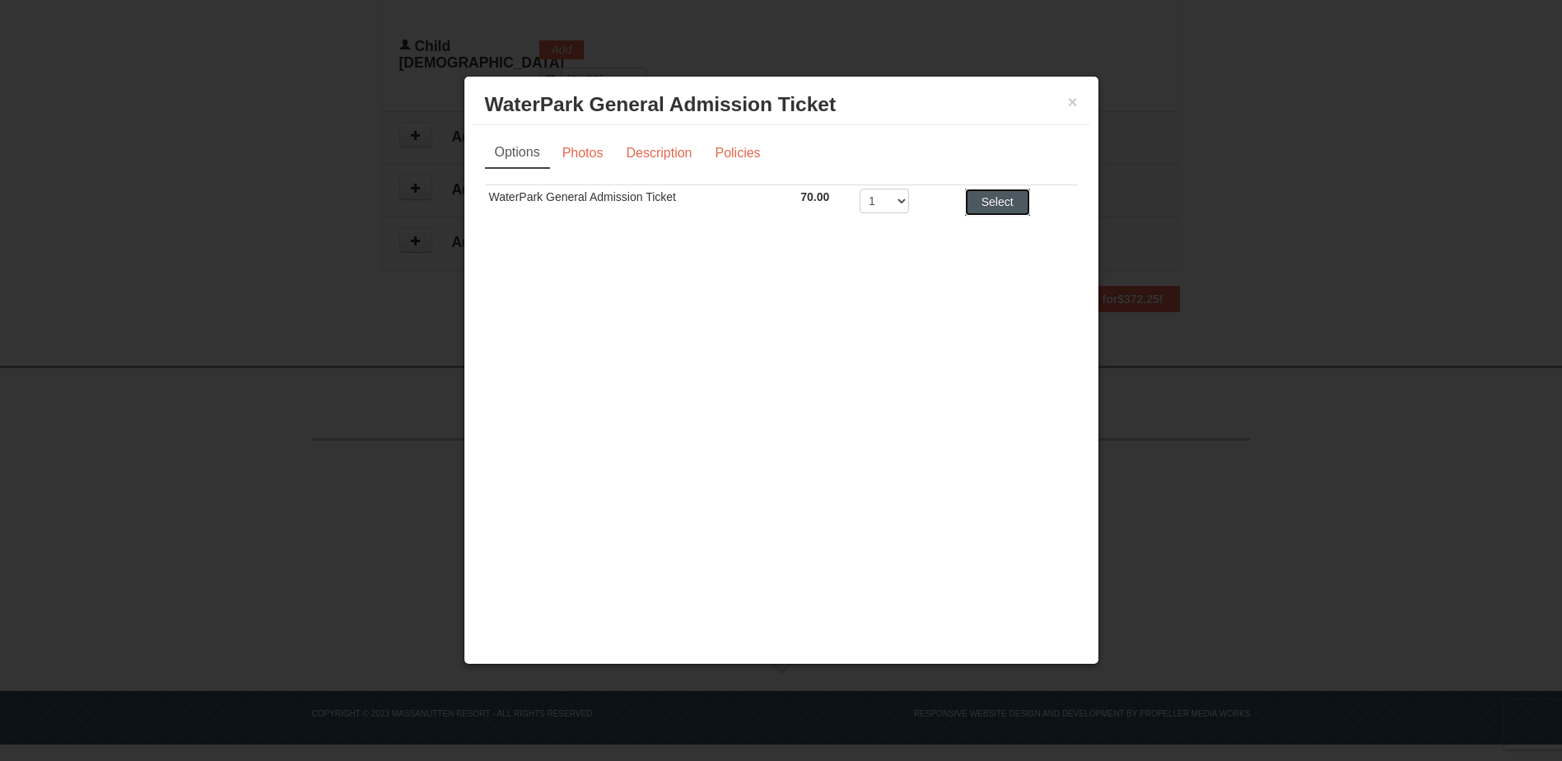
click at [999, 200] on button "Select" at bounding box center [997, 202] width 65 height 26
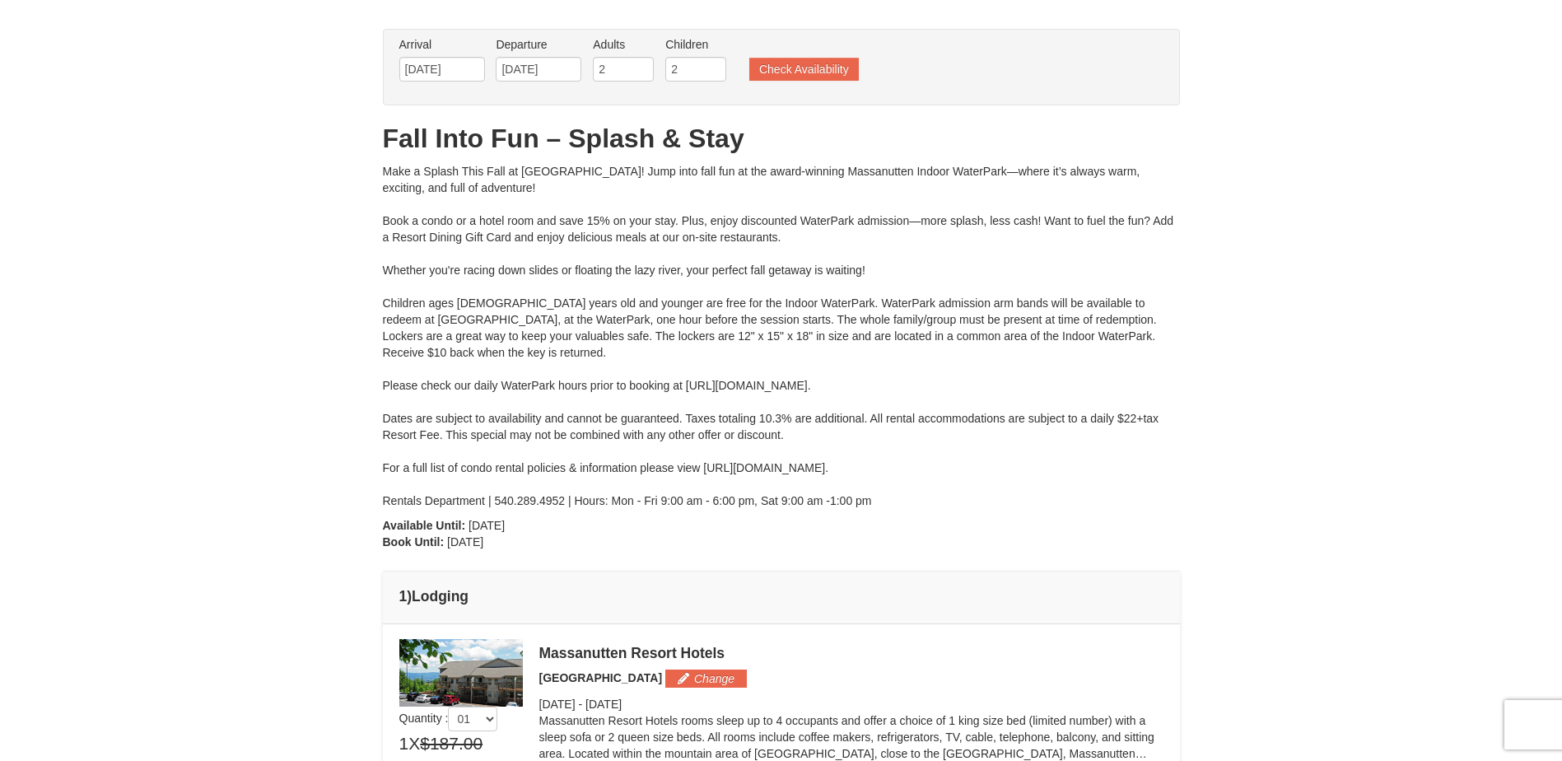
scroll to position [0, 0]
